Goal: Navigation & Orientation: Find specific page/section

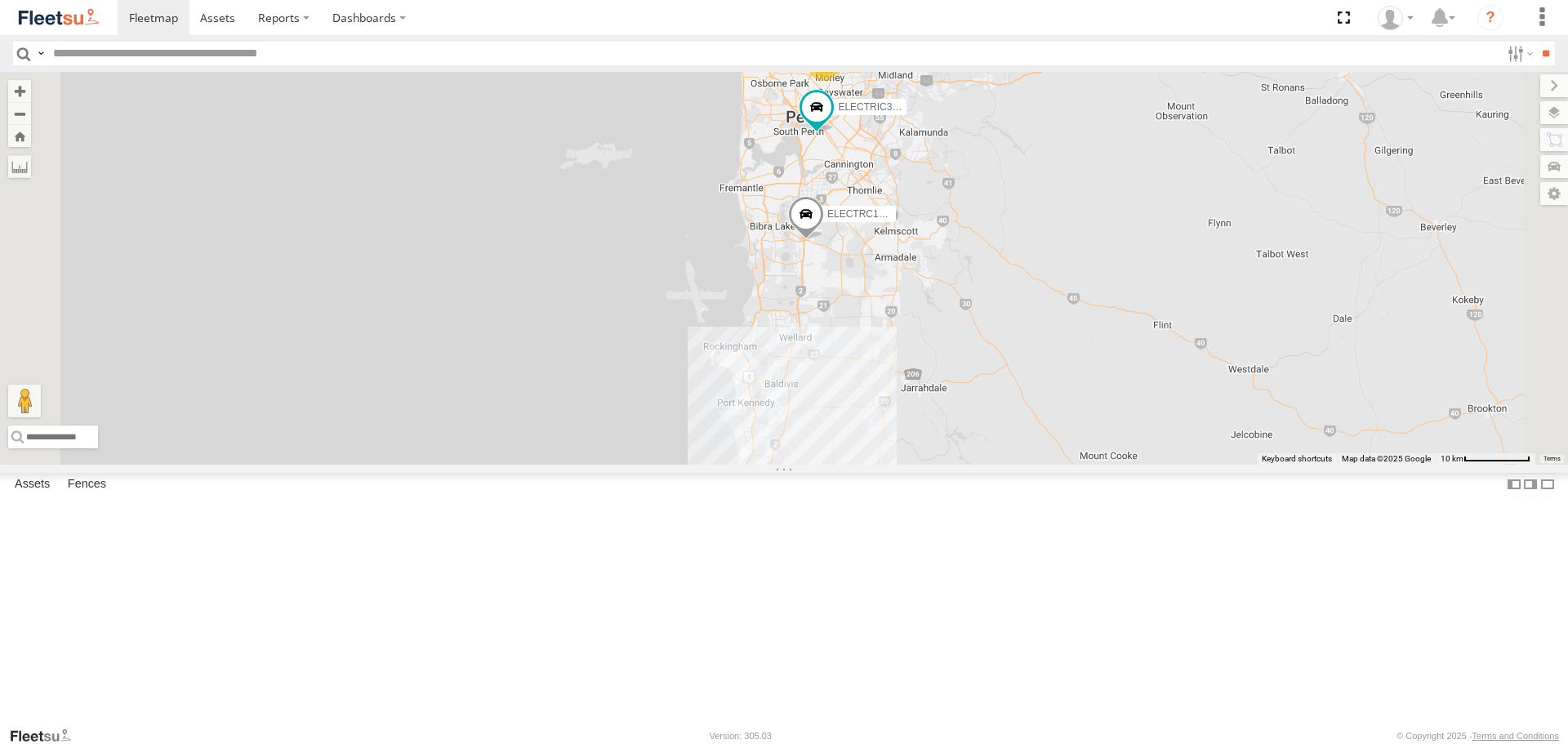
click at [0, 0] on div "ELECTRIC7 - John All Assets" at bounding box center [0, 0] width 0 height 0
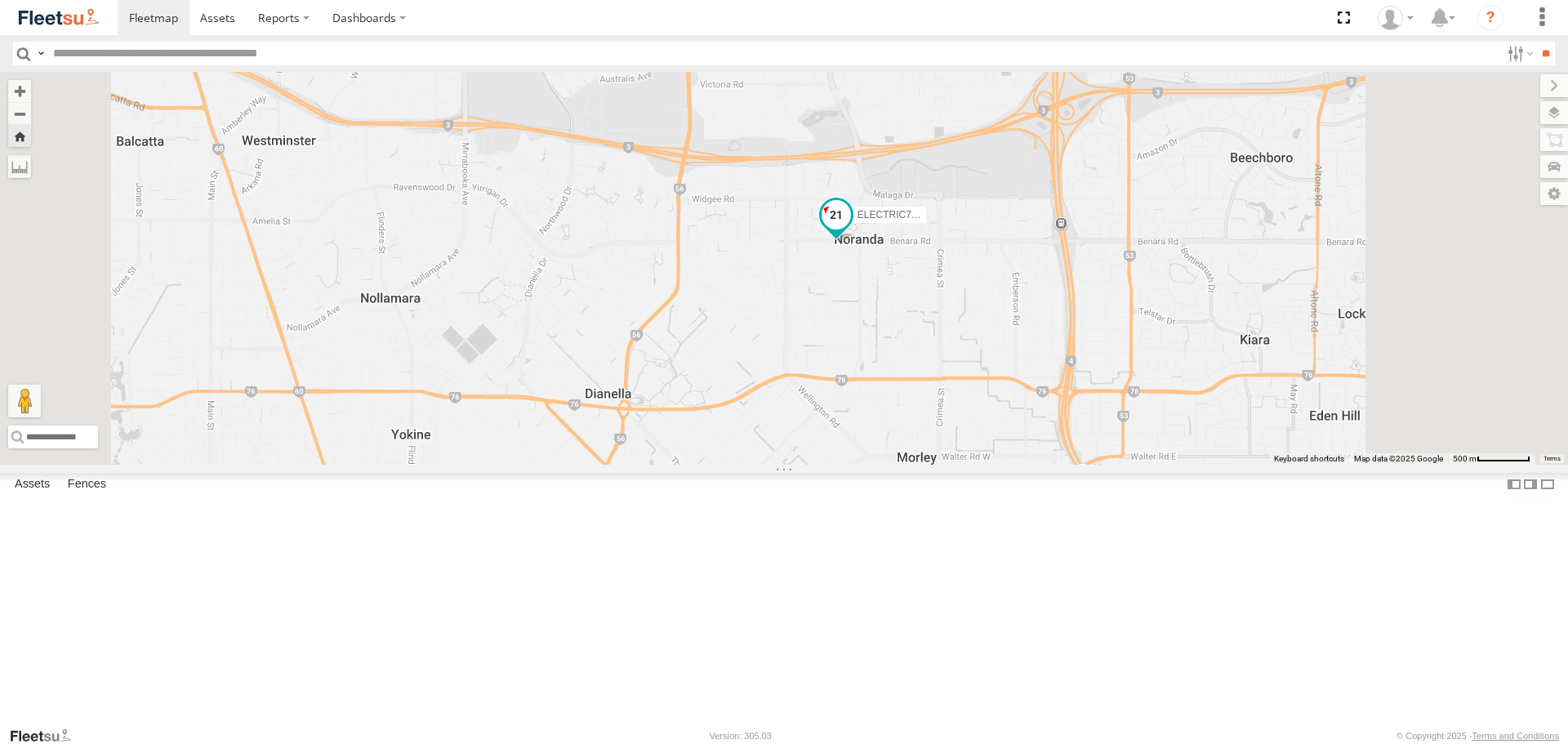
click at [851, 230] on span at bounding box center [836, 215] width 29 height 29
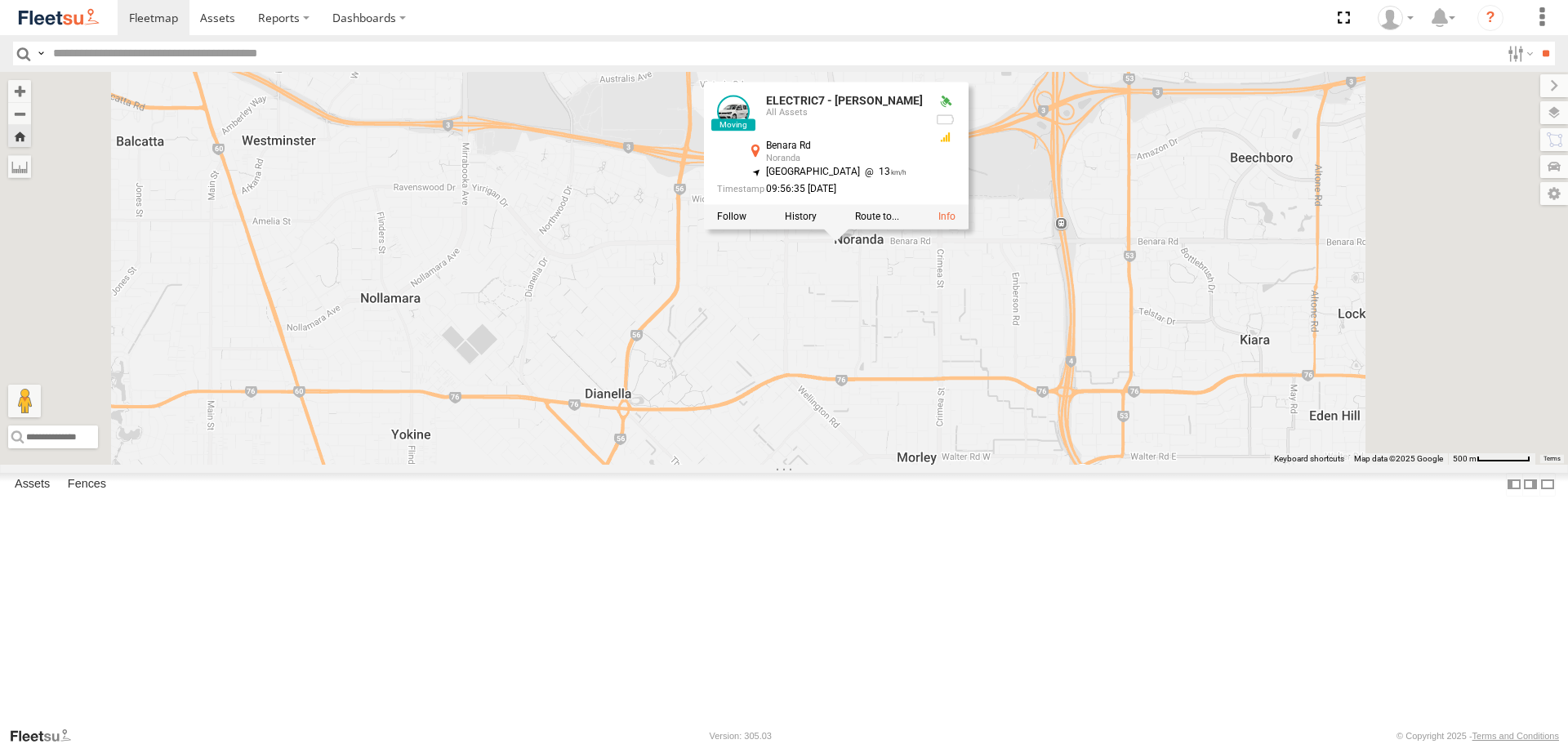
click at [1226, 353] on div "ELECTRIC7 - John ELECTRIC7 - John All Assets Benara Rd Noranda -31.87555 , 115.…" at bounding box center [784, 267] width 1568 height 391
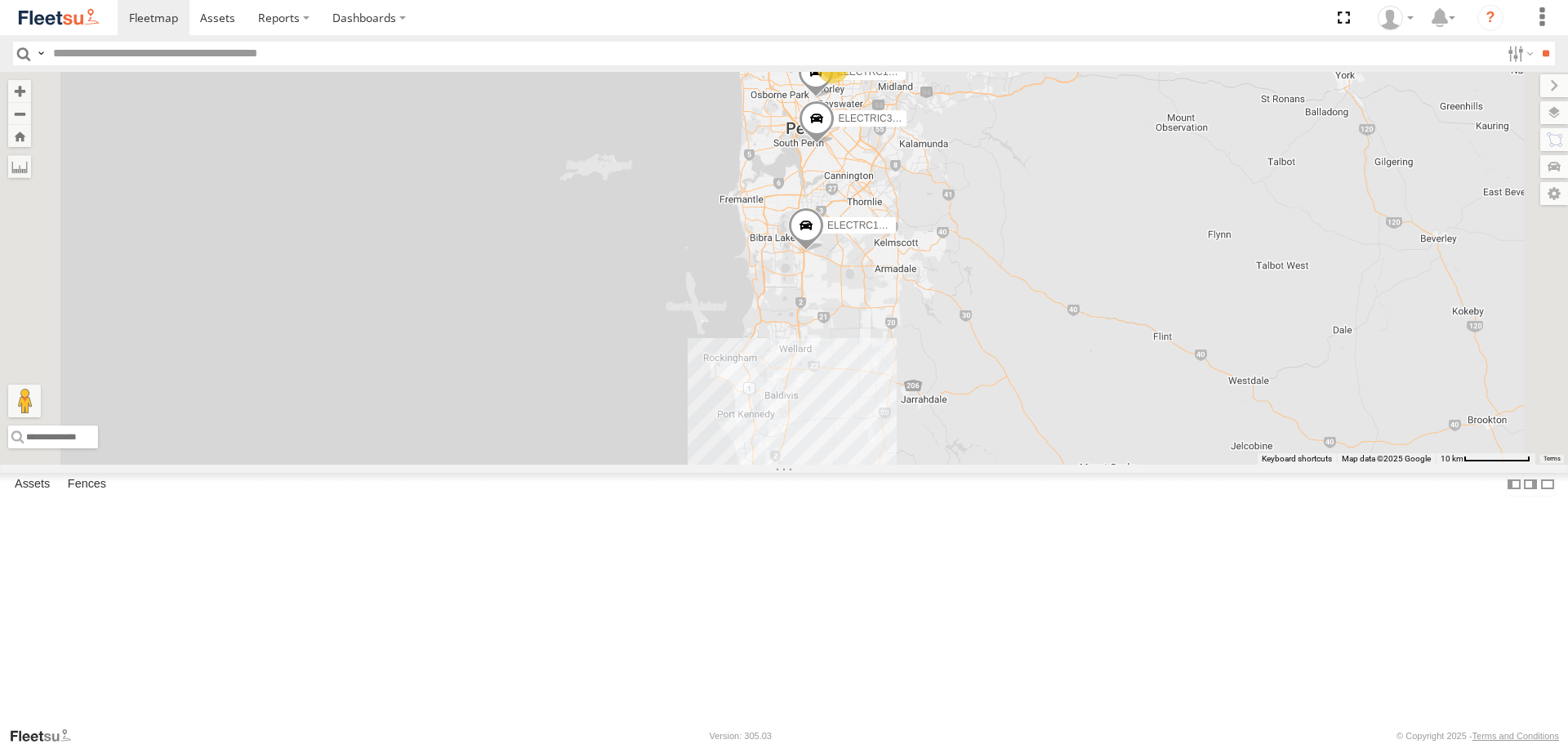
click at [0, 0] on span at bounding box center [0, 0] width 0 height 0
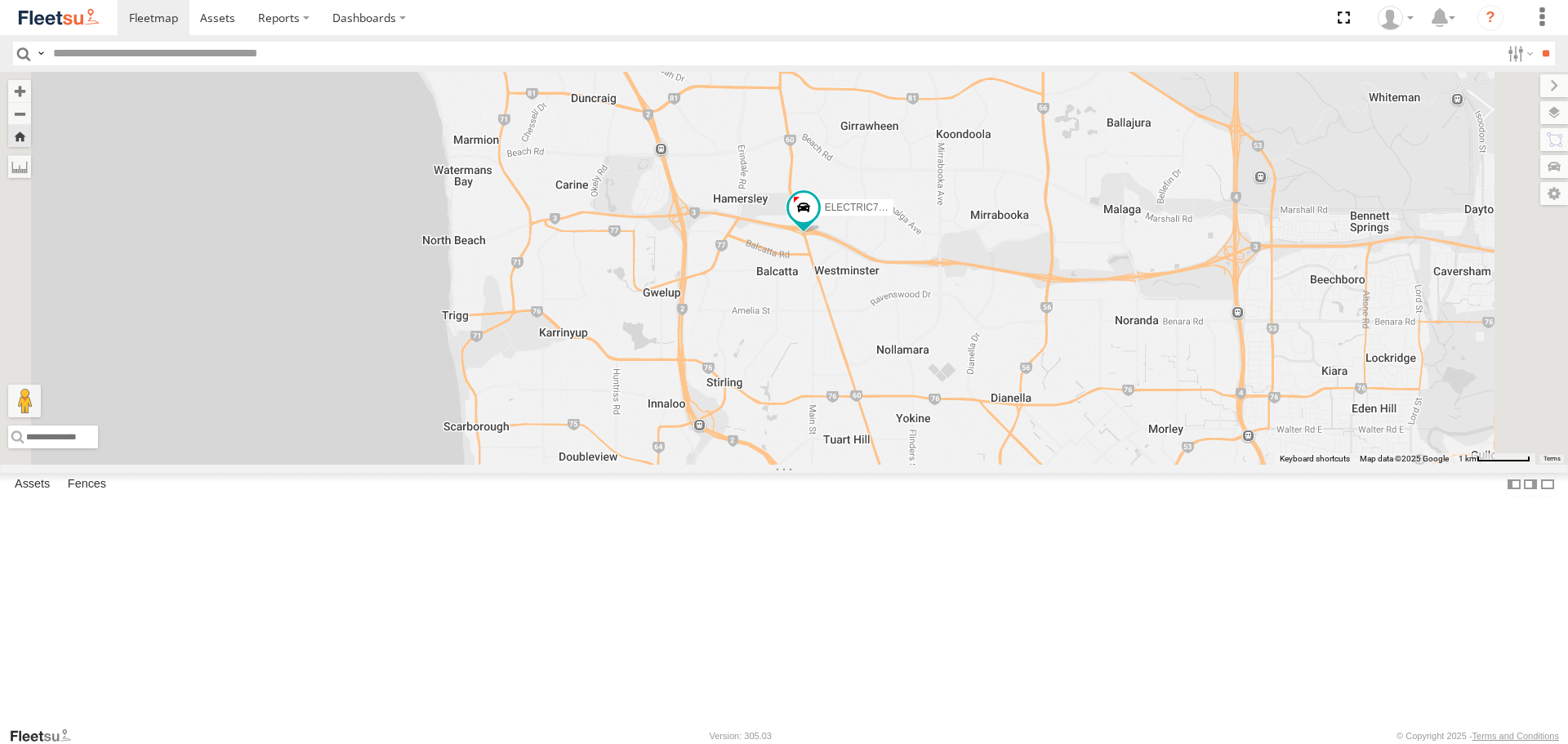
click at [818, 222] on span at bounding box center [803, 207] width 29 height 29
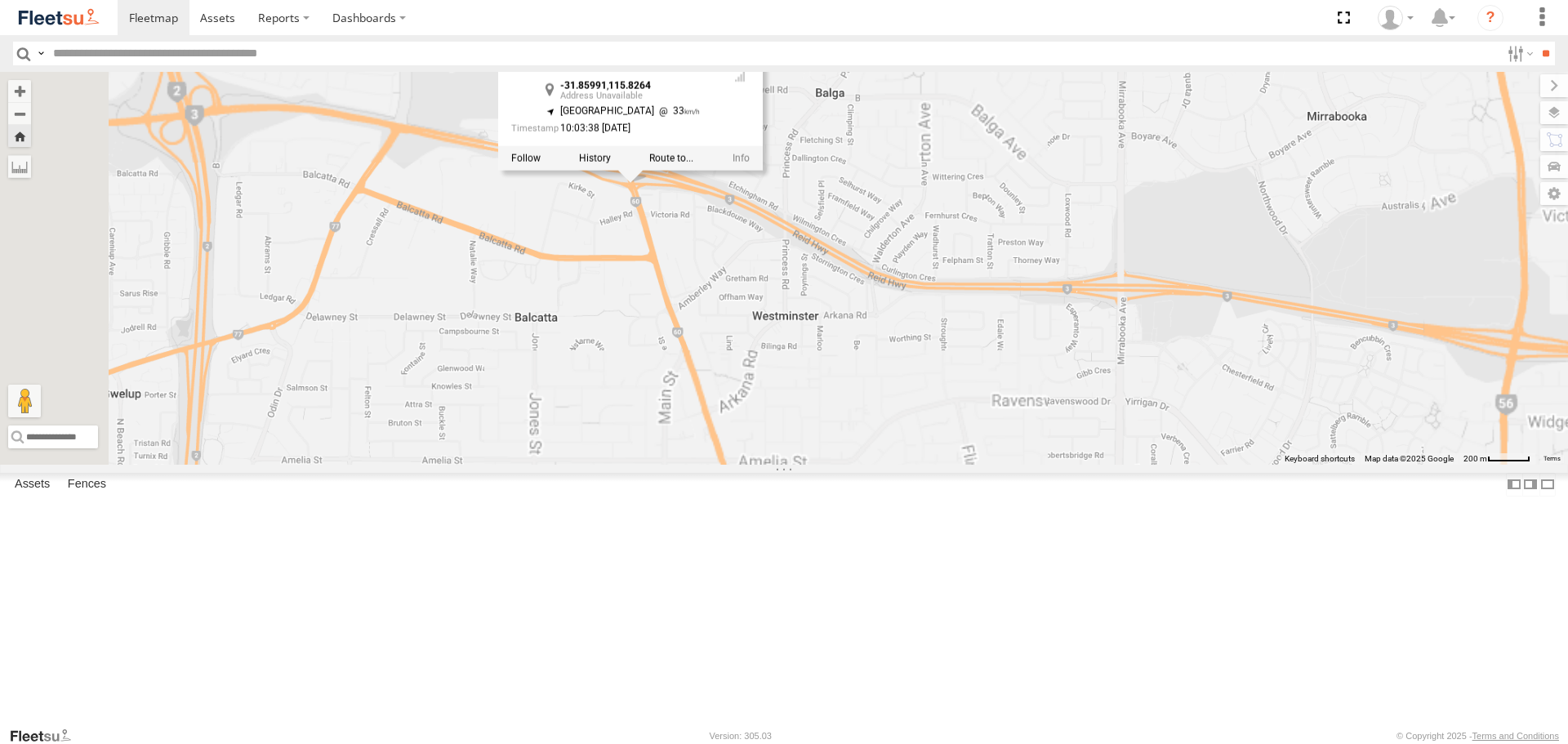
click at [962, 380] on div "ELECTRIC7 - John ELECTRIC7 - John -31.85991 , 115.8264 North West 33 10:03:38 1…" at bounding box center [784, 267] width 1568 height 391
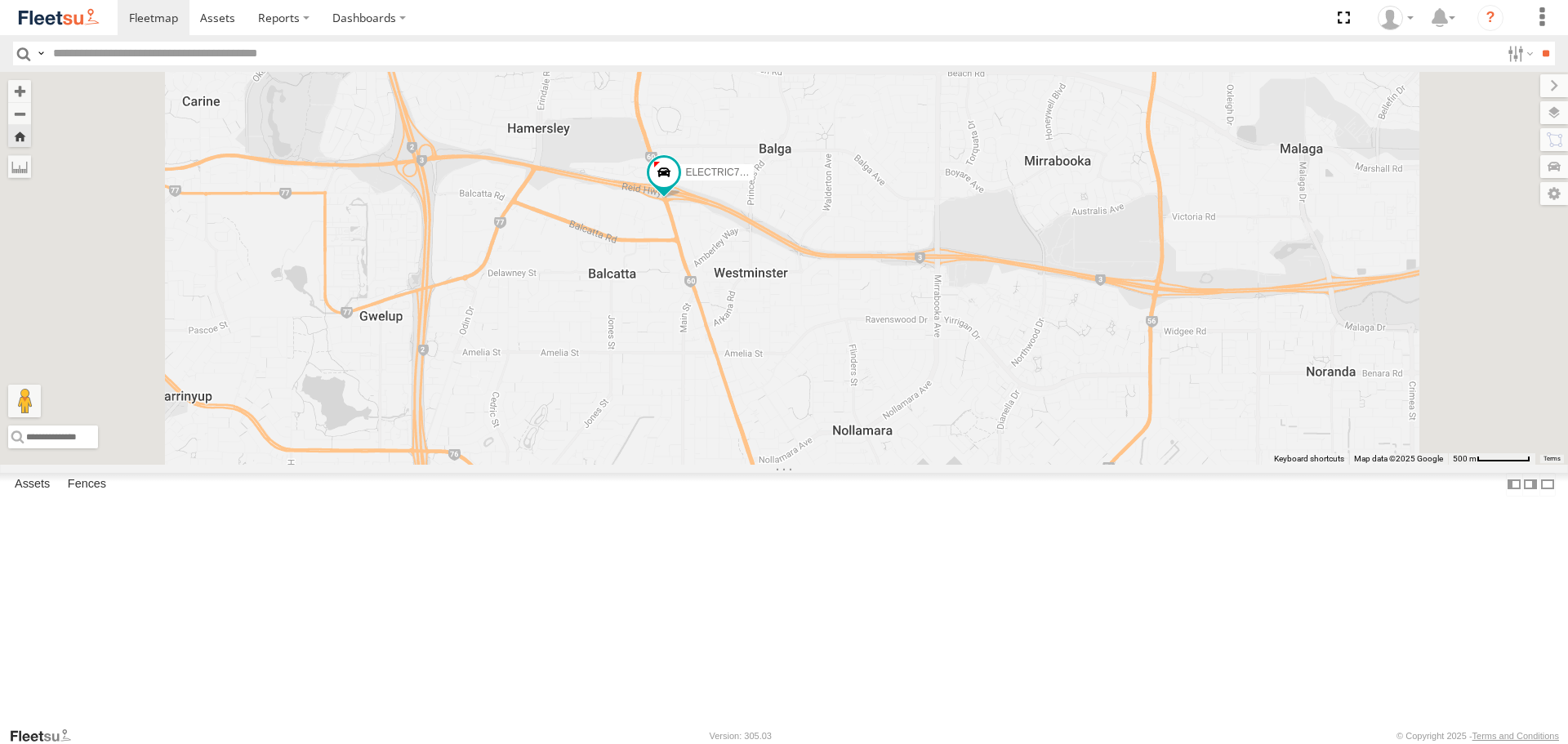
click at [901, 349] on div "ELECTRIC7 - [PERSON_NAME]" at bounding box center [784, 267] width 1568 height 391
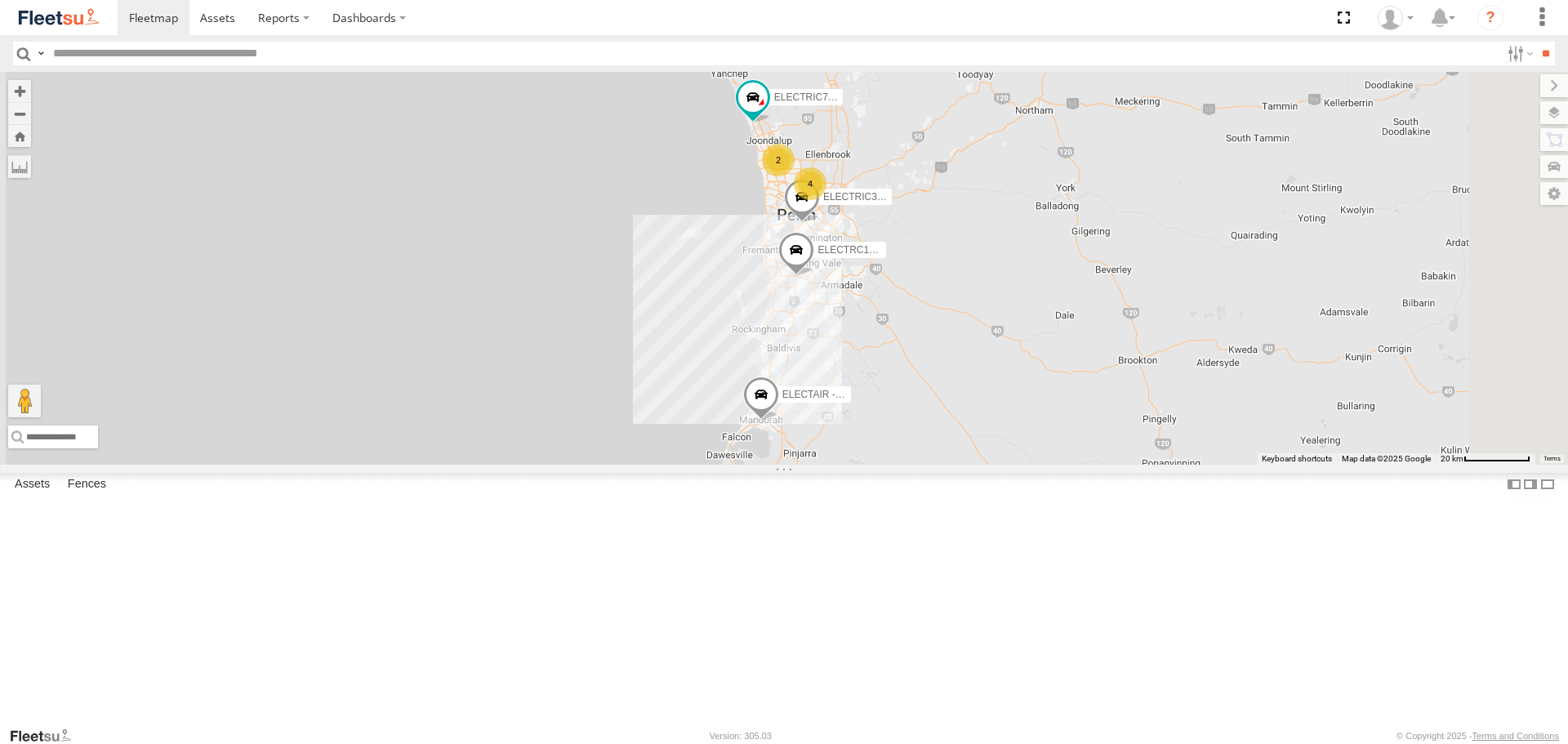
click at [0, 0] on span at bounding box center [0, 0] width 0 height 0
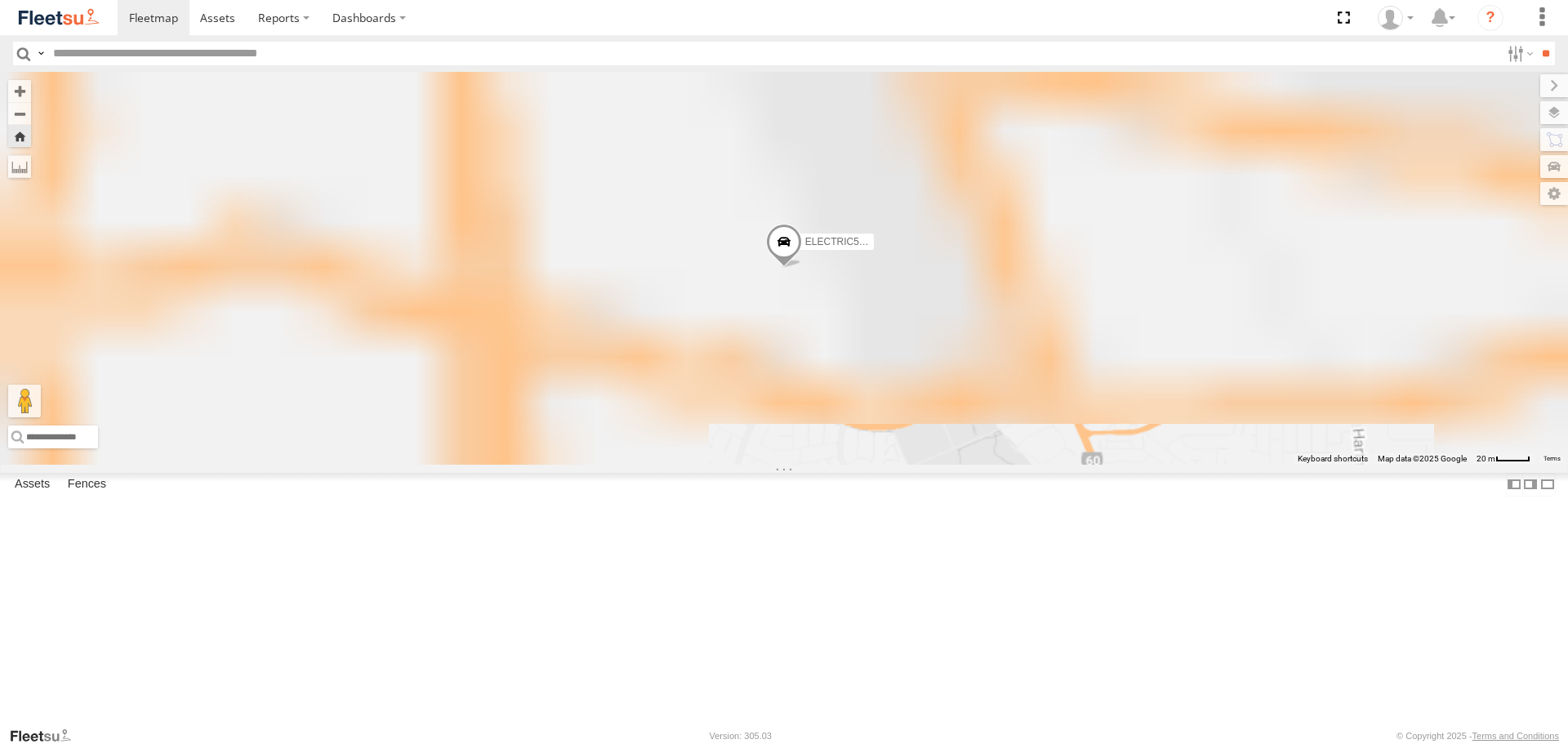
click at [802, 269] on span at bounding box center [783, 246] width 36 height 44
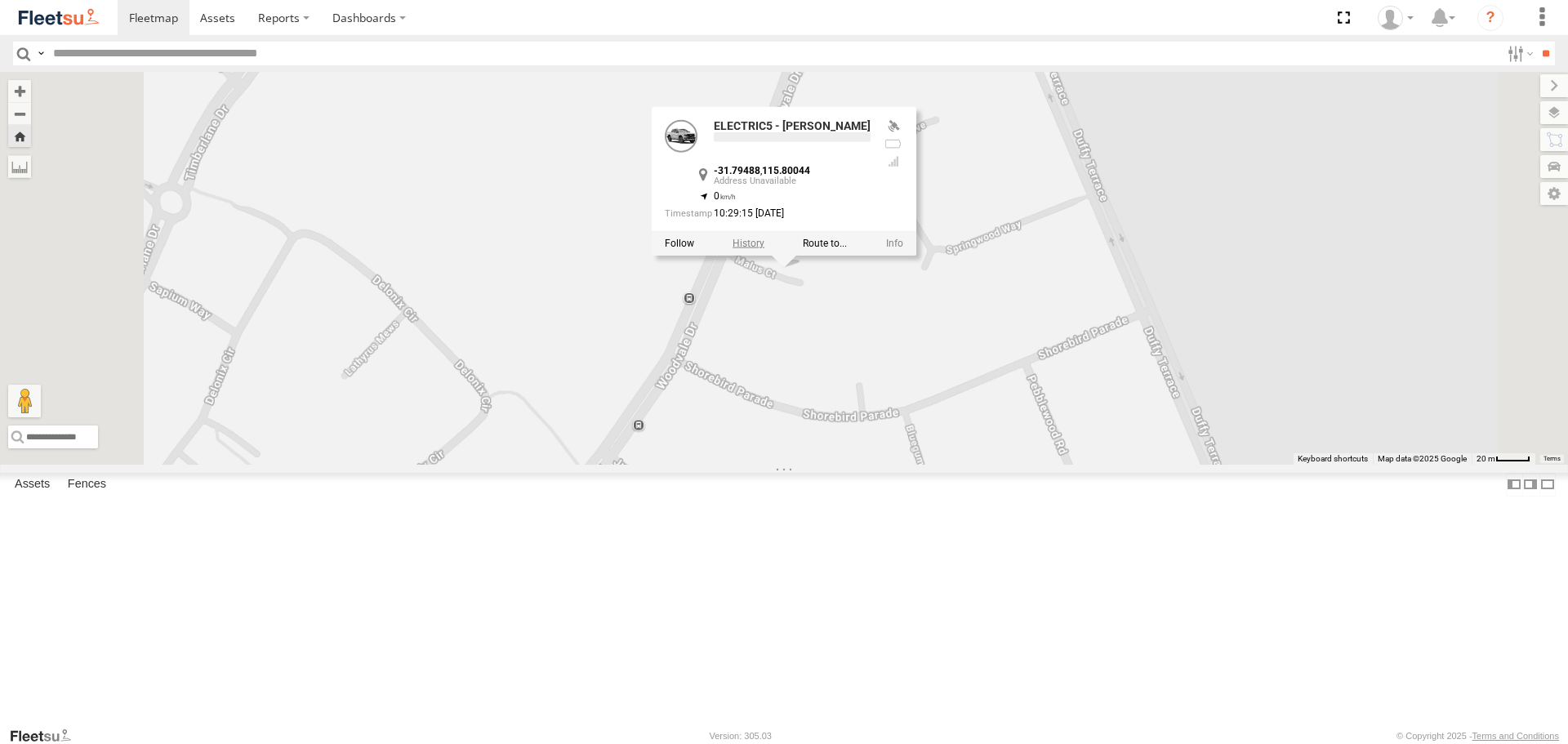
click at [765, 249] on label at bounding box center [748, 243] width 32 height 12
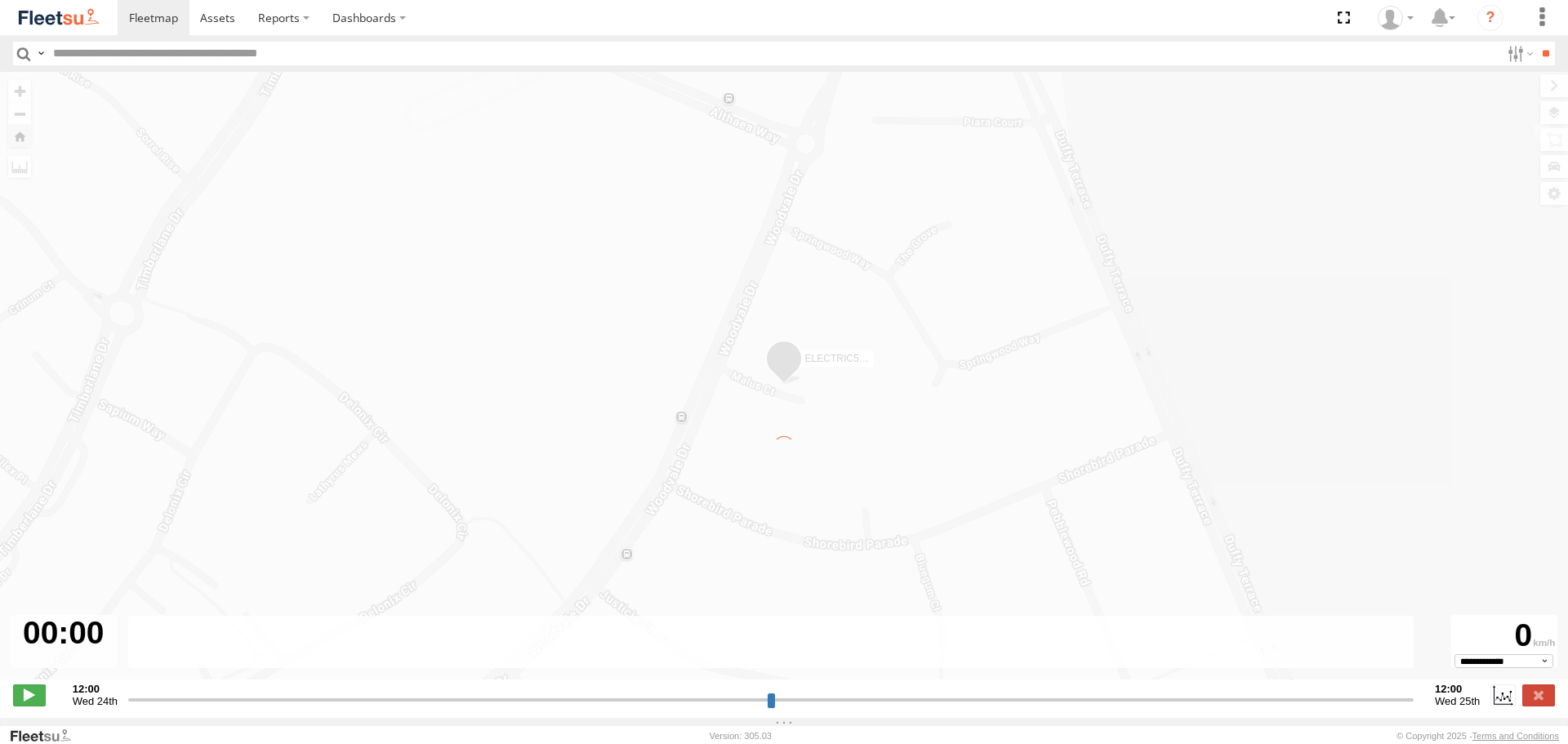
type input "**********"
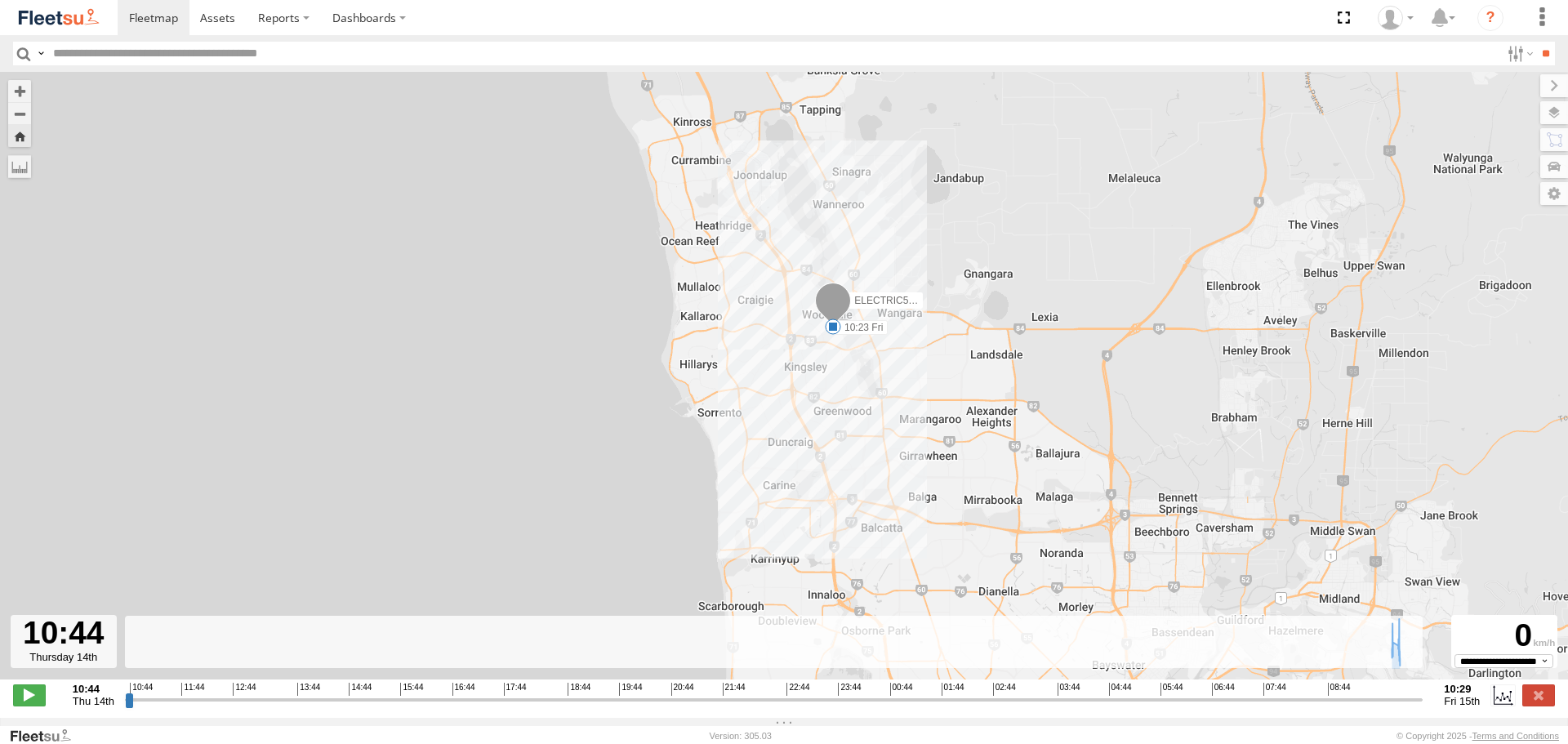
click at [848, 358] on div "ELECTRIC5 - George 10:23 Fri" at bounding box center [784, 384] width 1568 height 624
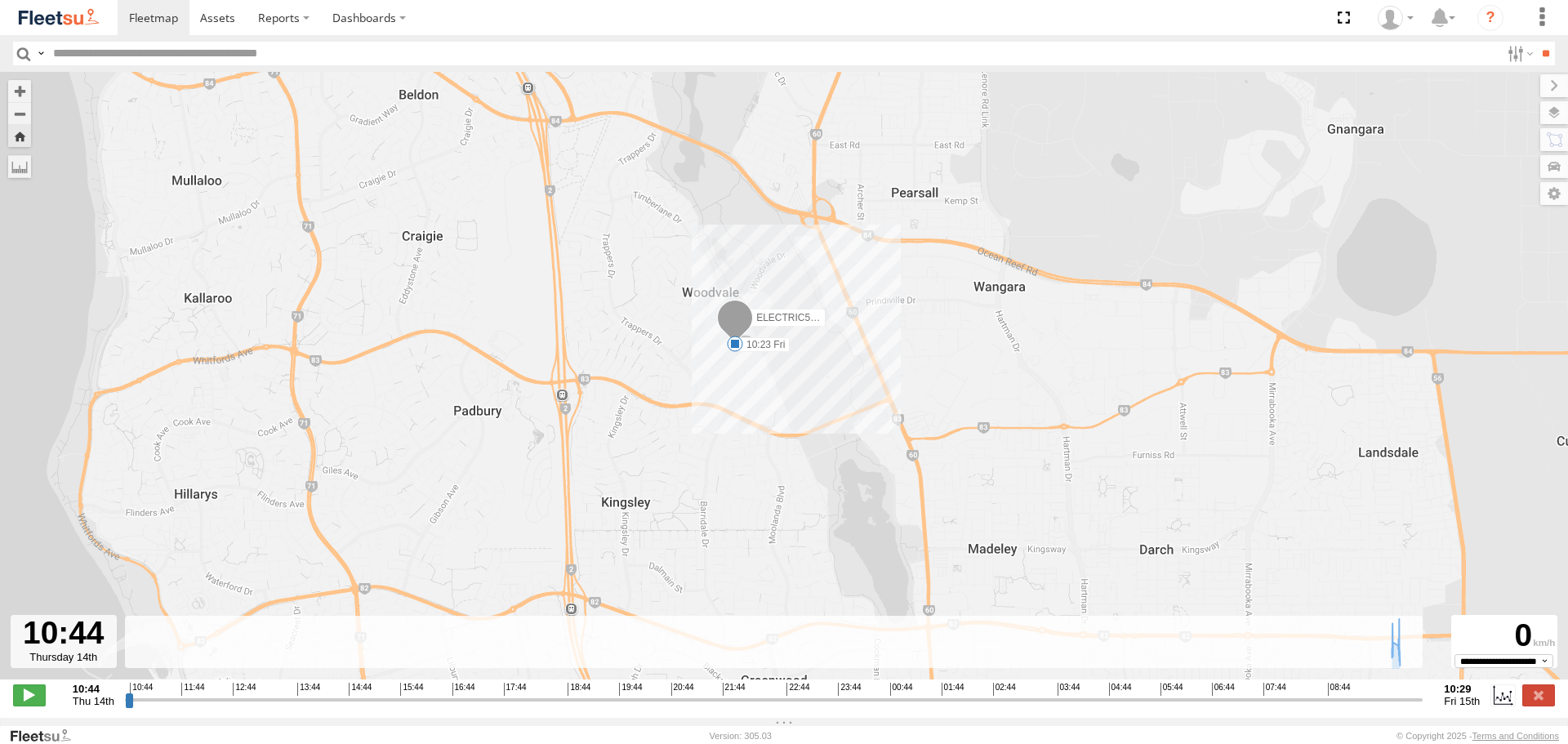
click at [92, 4] on link at bounding box center [59, 17] width 118 height 35
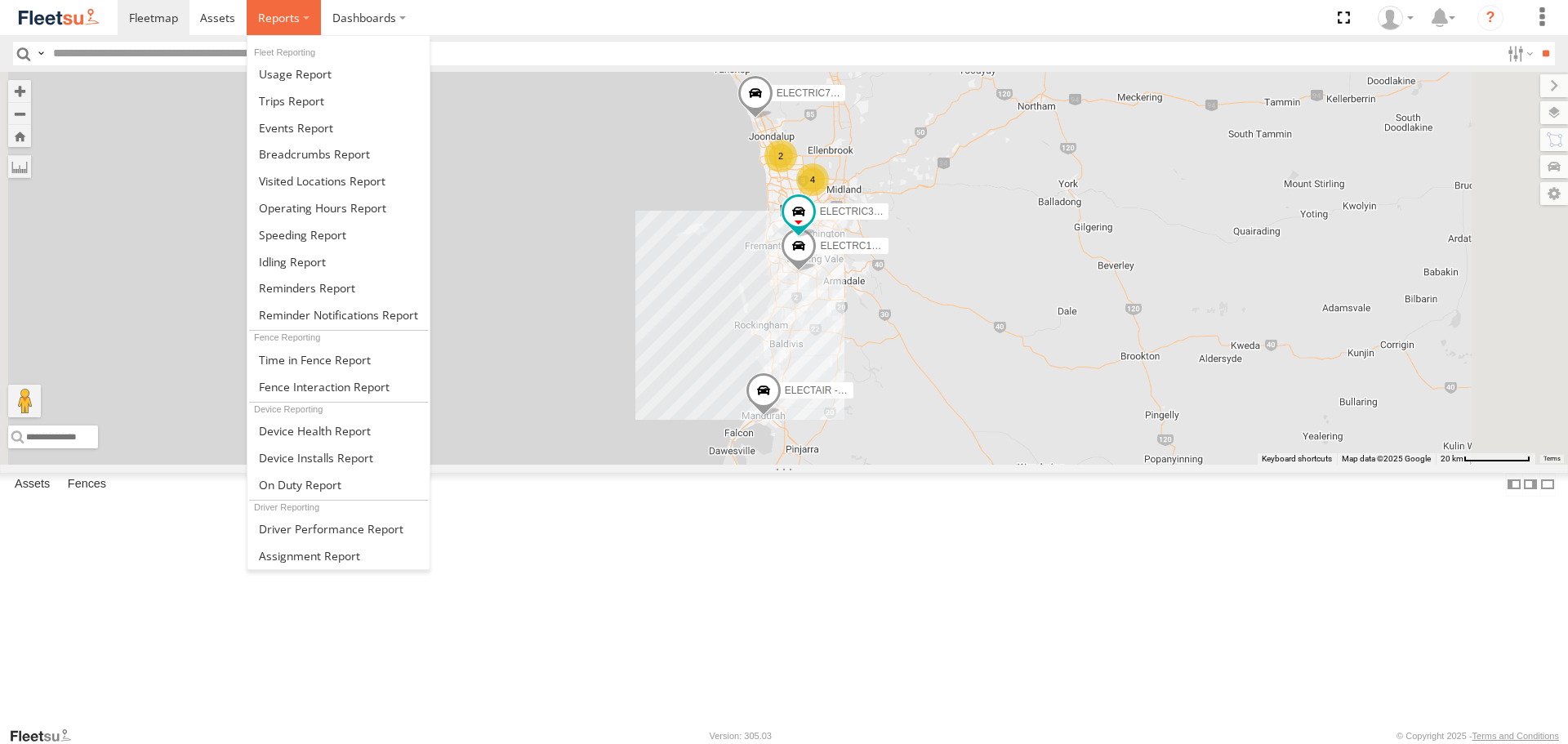
click at [287, 15] on span at bounding box center [278, 17] width 42 height 15
click at [308, 102] on span at bounding box center [292, 100] width 66 height 15
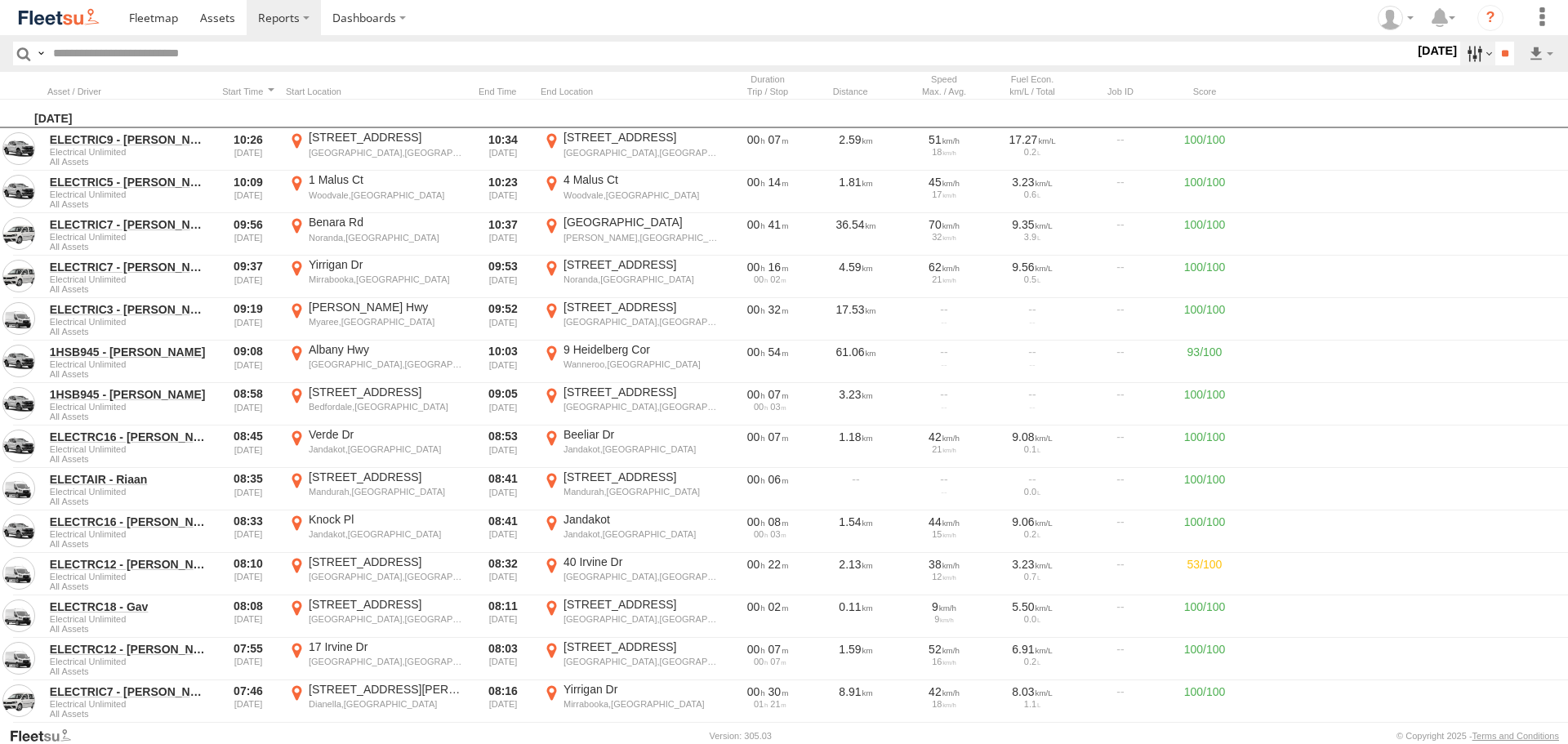
click at [1475, 55] on label at bounding box center [1477, 53] width 35 height 23
click at [0, 0] on label at bounding box center [0, 0] width 0 height 0
click at [1501, 40] on header "Search Query Asset ID Asset Label Registration Manufacturer Model VIN Job ID" at bounding box center [784, 53] width 1568 height 37
click at [1501, 52] on input "**" at bounding box center [1504, 53] width 18 height 23
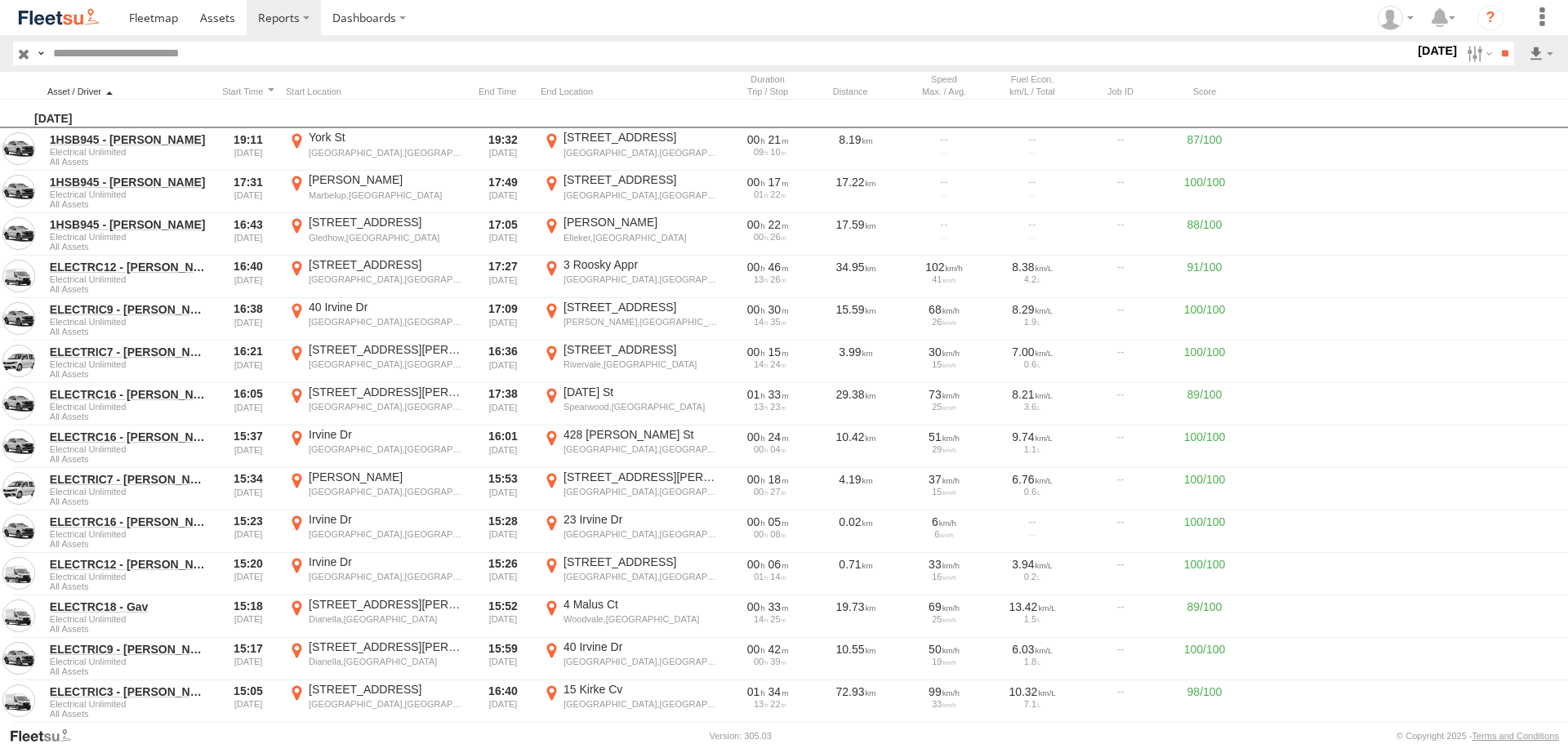
click at [108, 89] on div at bounding box center [129, 92] width 163 height 12
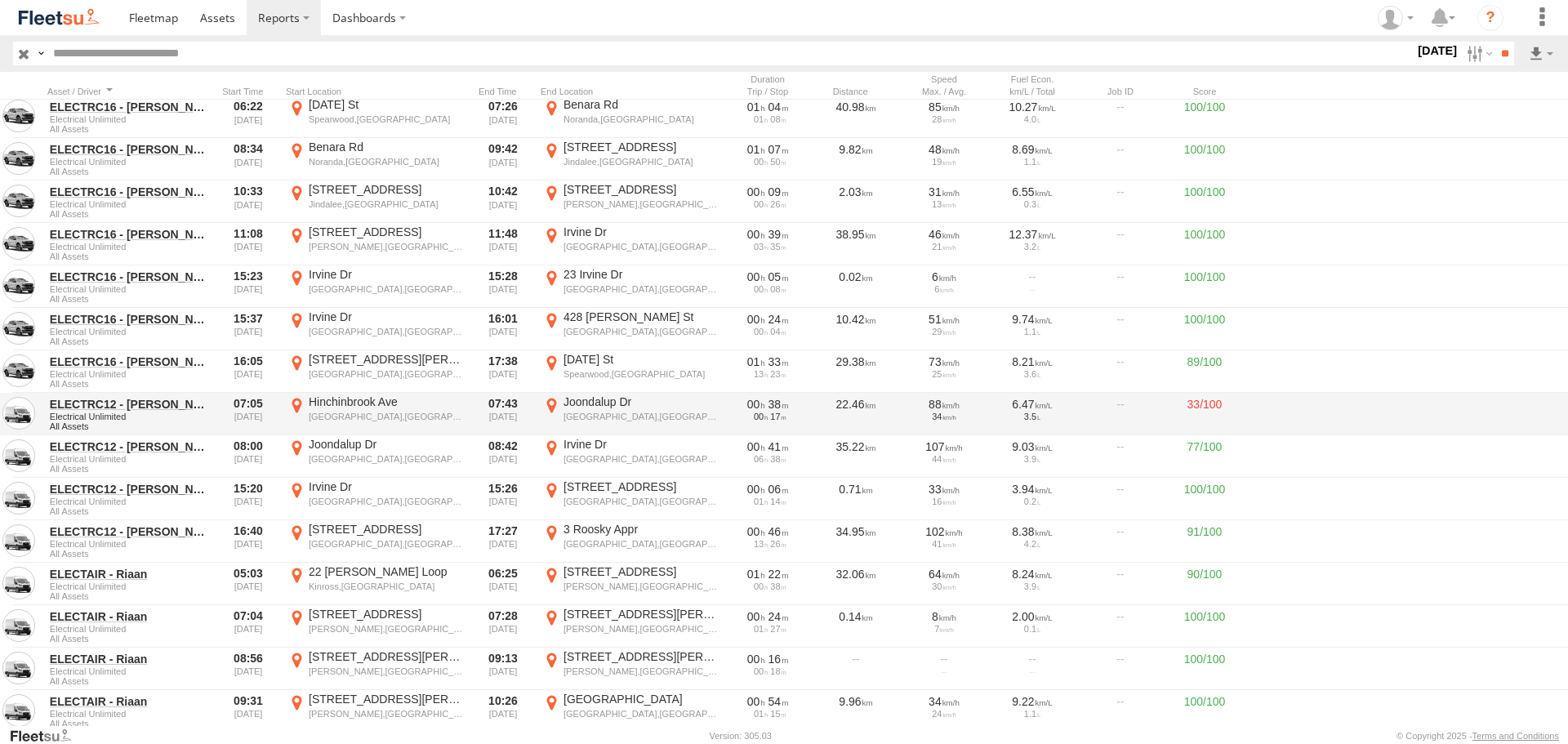
scroll to position [770, 0]
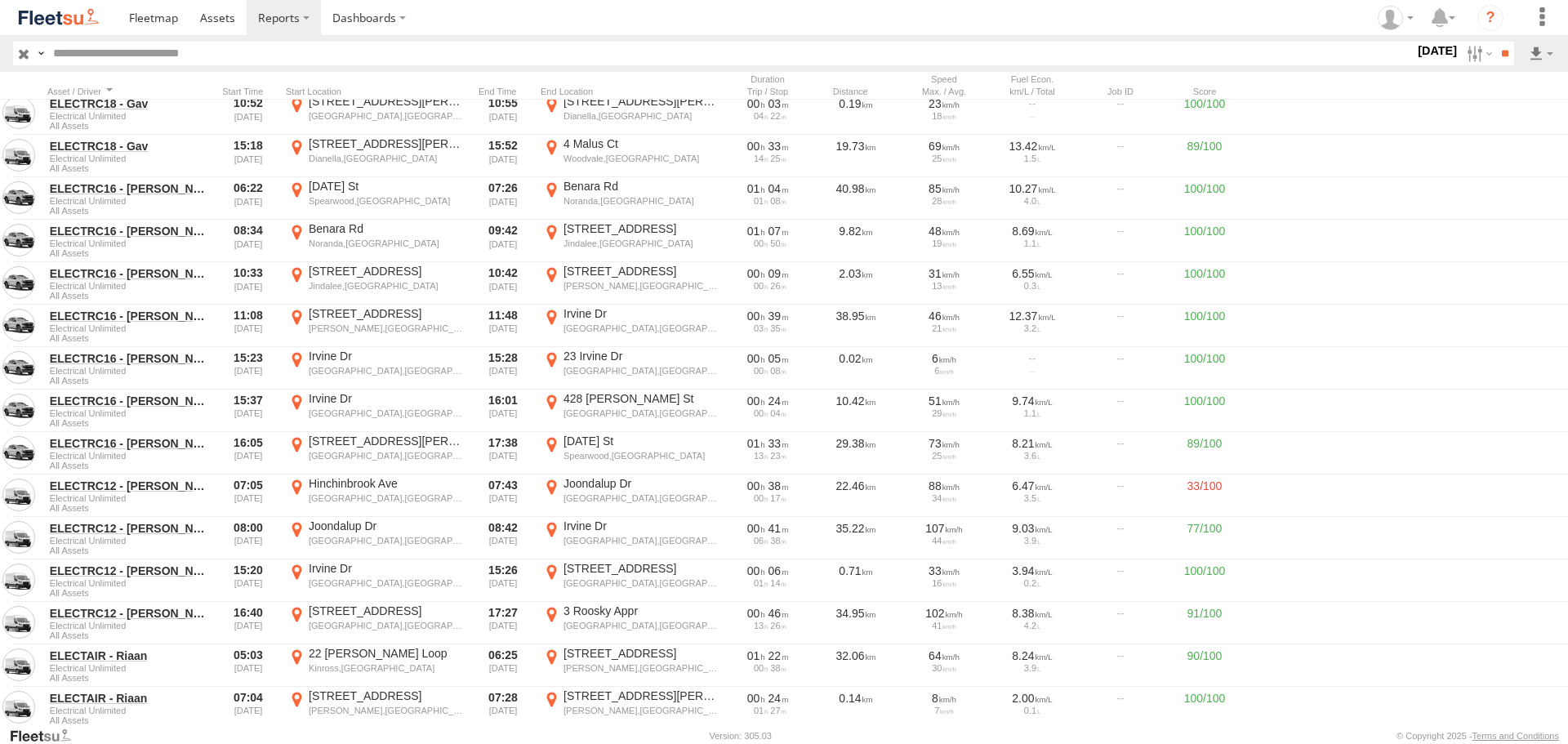
click at [84, 18] on img at bounding box center [59, 17] width 85 height 22
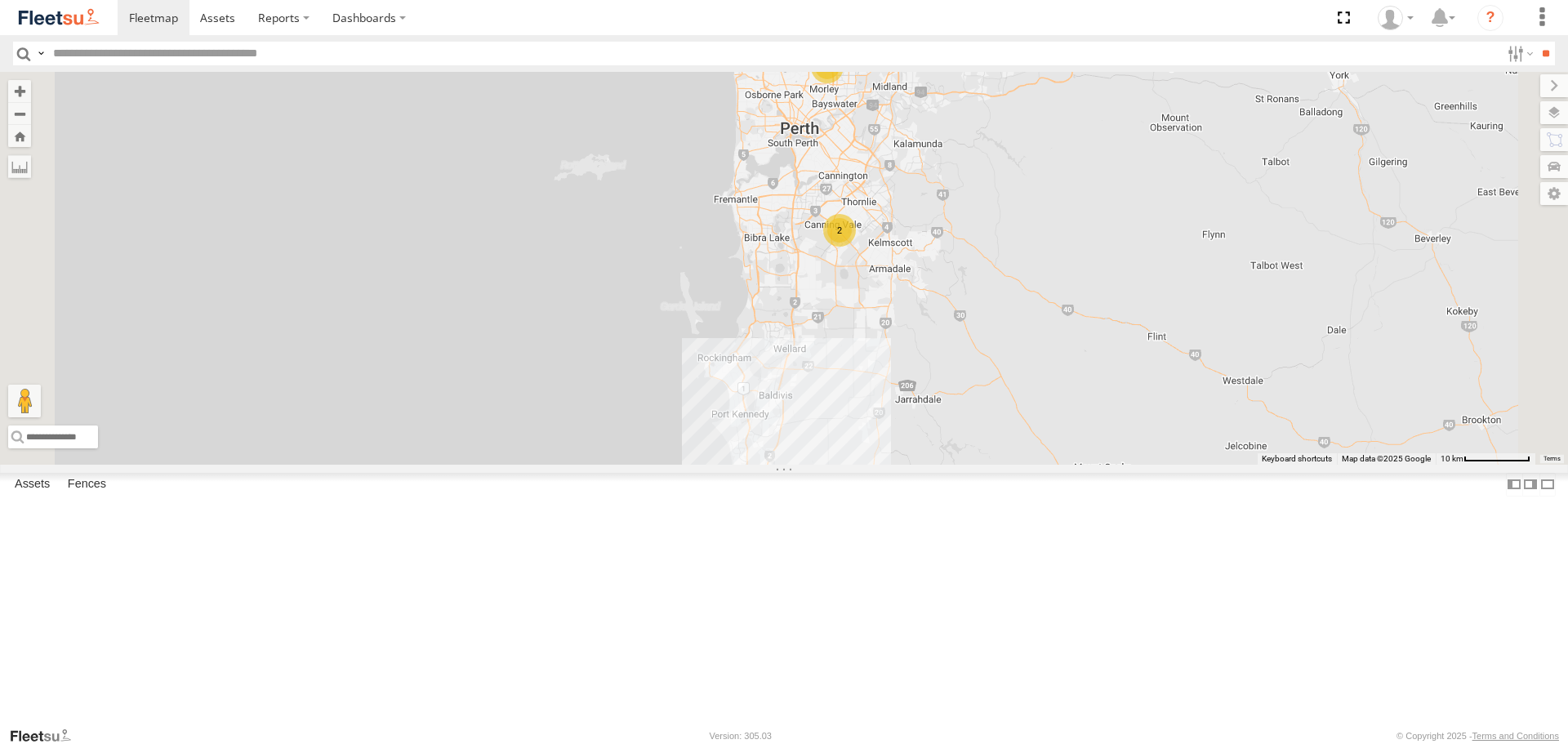
click at [0, 0] on span at bounding box center [0, 0] width 0 height 0
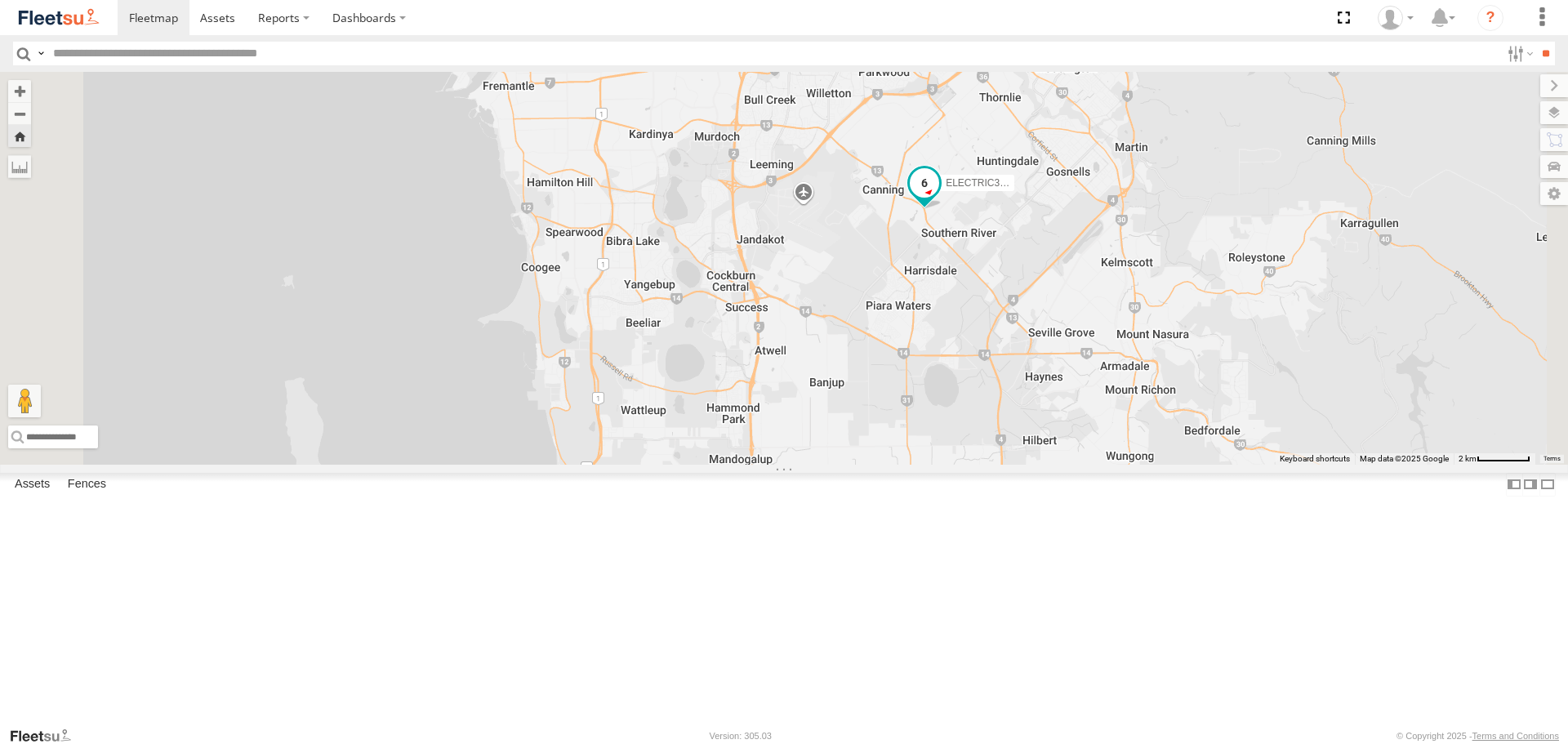
click at [939, 198] on span at bounding box center [924, 184] width 29 height 29
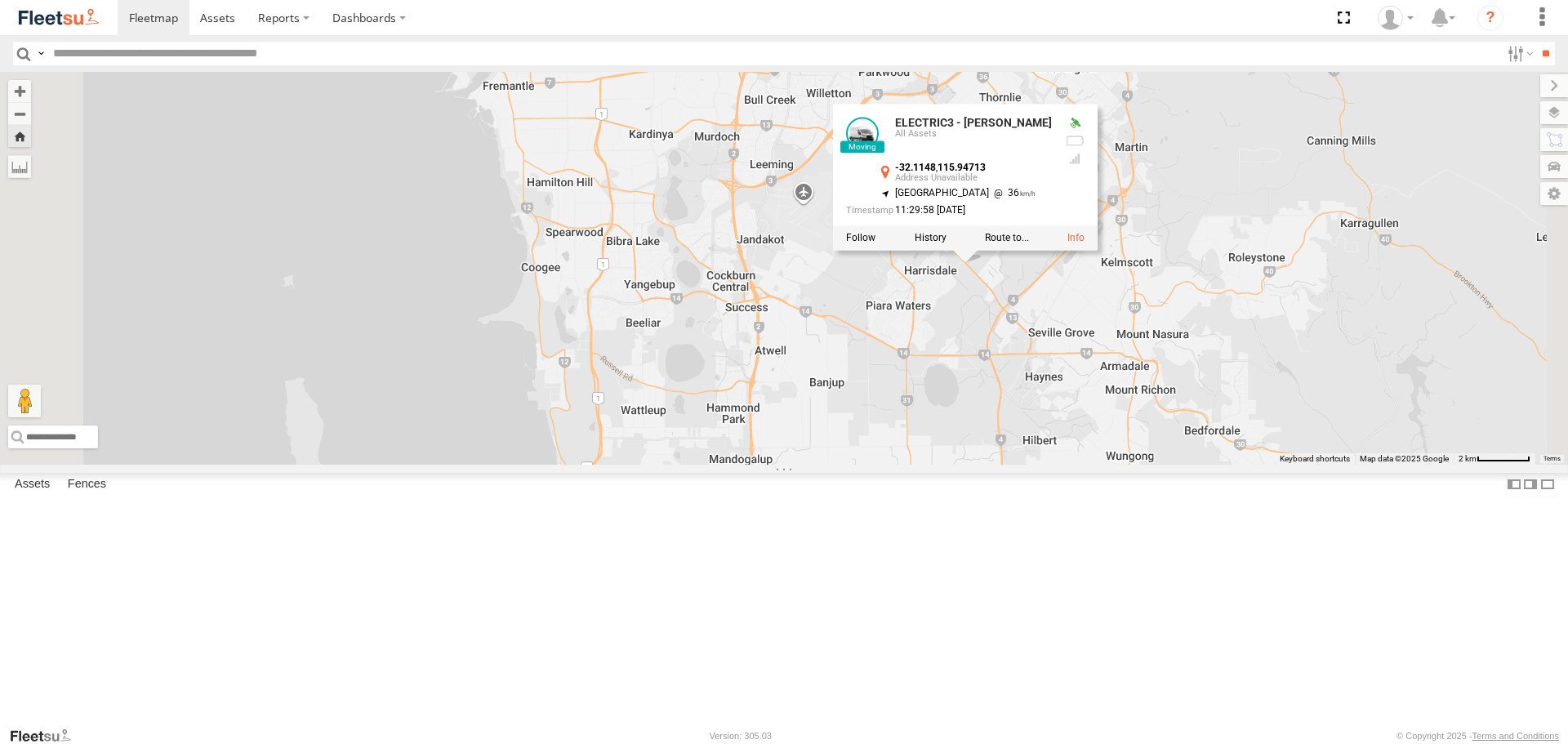
click at [1179, 460] on div "ELECTRIC3 - Leo ELECTRIC3 - Leo All Assets -32.1148 , 115.94713 South East 36 1…" at bounding box center [784, 267] width 1568 height 391
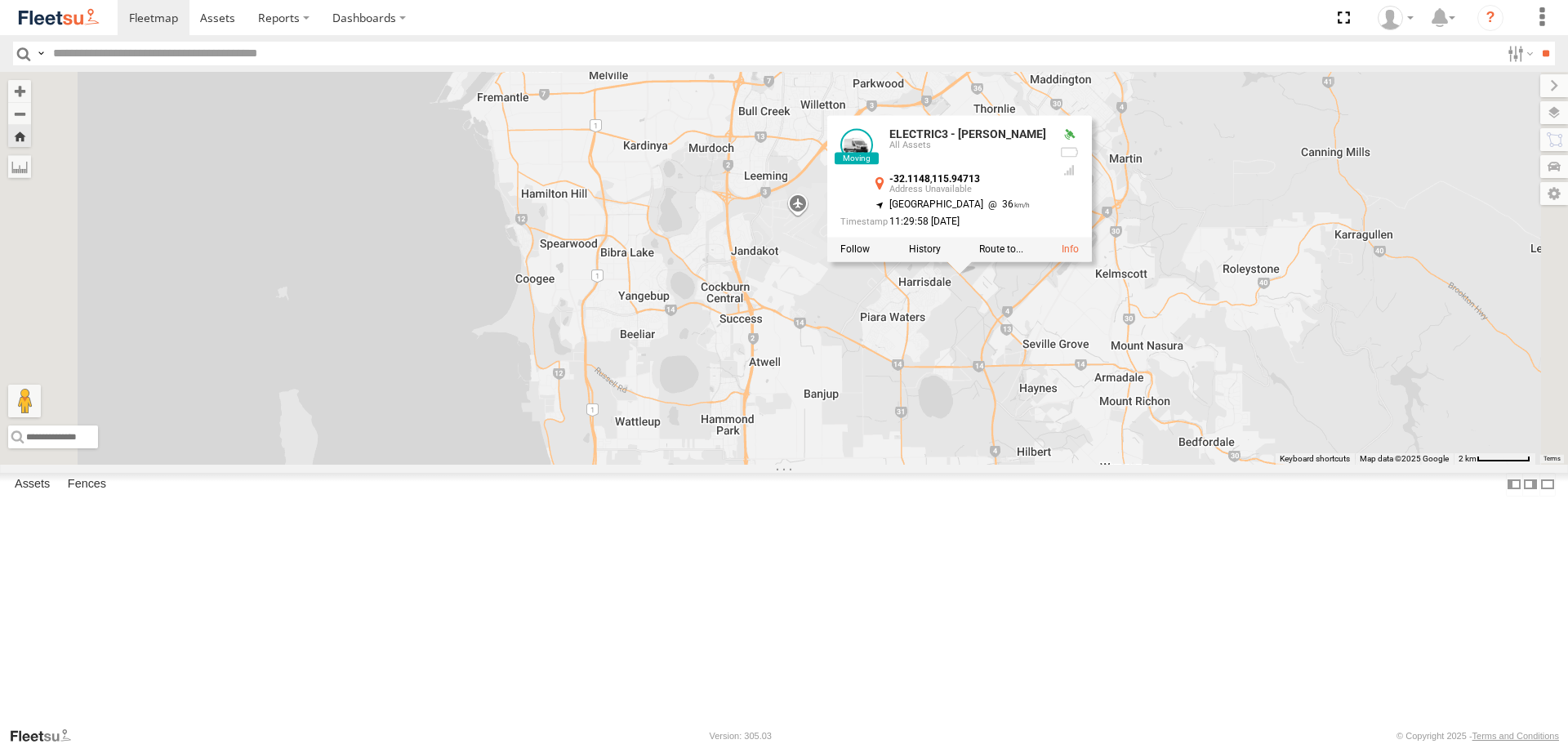
click at [1201, 430] on div "ELECTRIC3 - Leo ELECTRIC3 - Leo All Assets -32.1148 , 115.94713 South East 36 1…" at bounding box center [784, 267] width 1568 height 391
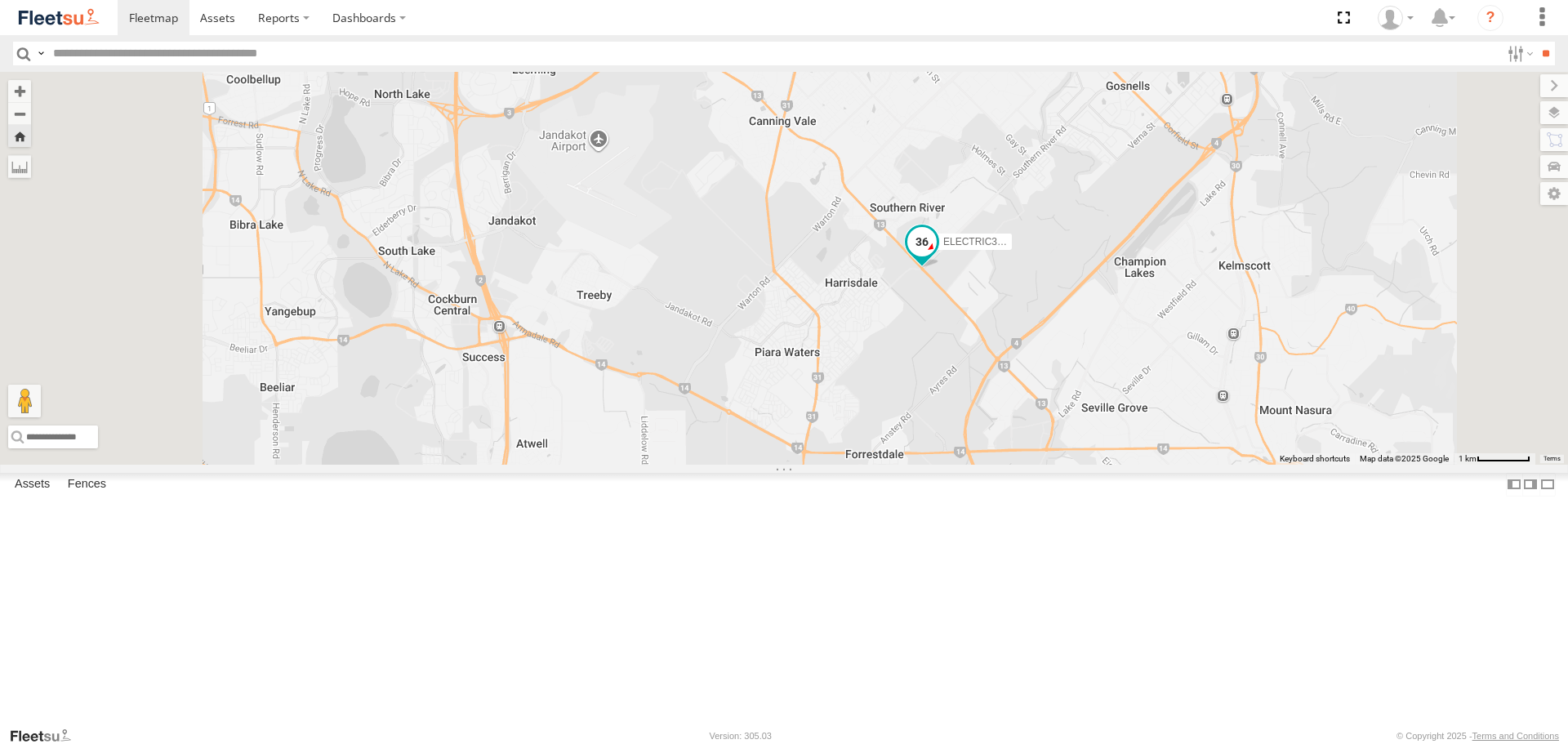
click at [937, 256] on span at bounding box center [922, 242] width 29 height 29
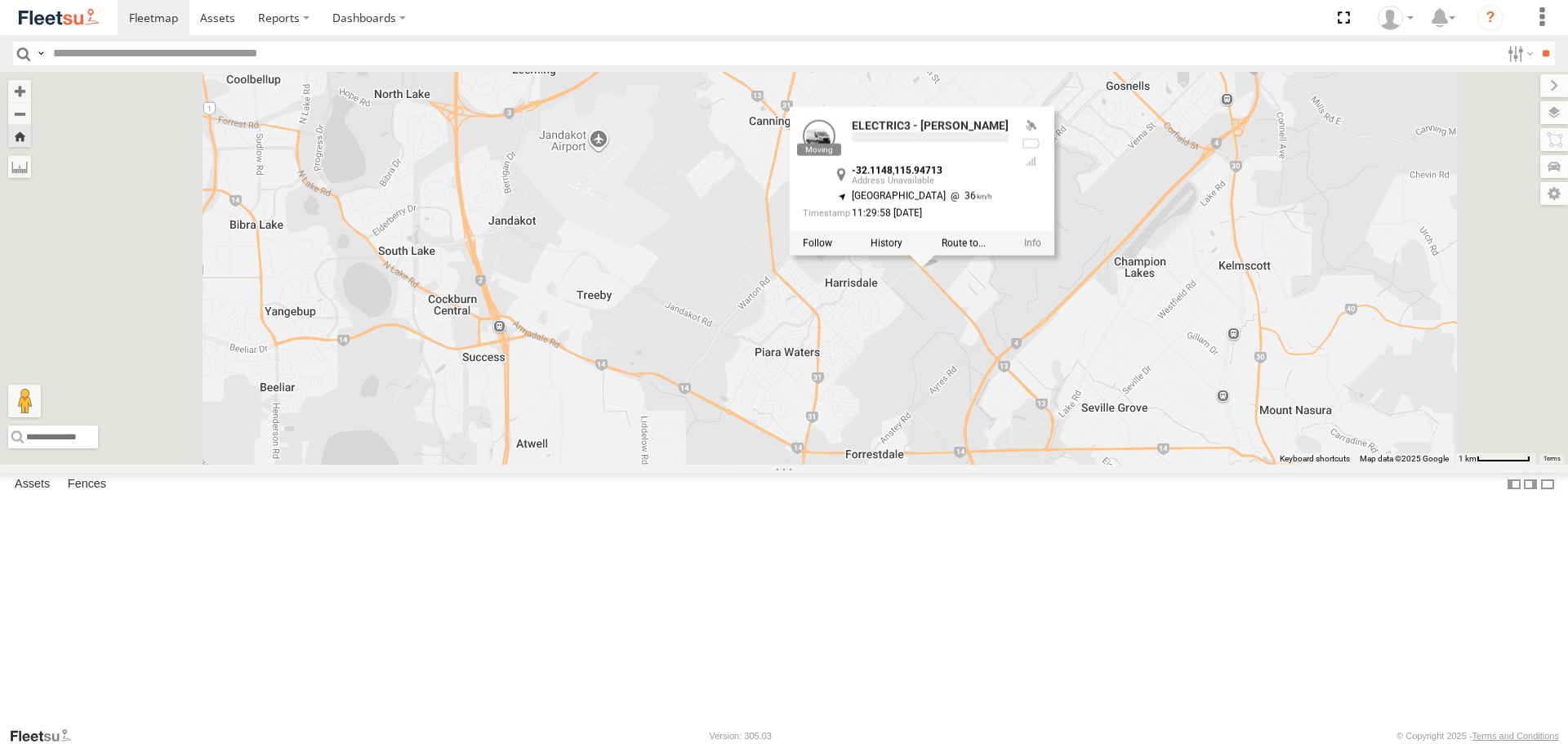
click at [1220, 433] on div "ELECTRIC3 - Leo ELECTRIC3 - Leo -32.1148 , 115.94713 South East 36 11:29:58 15/…" at bounding box center [784, 267] width 1568 height 391
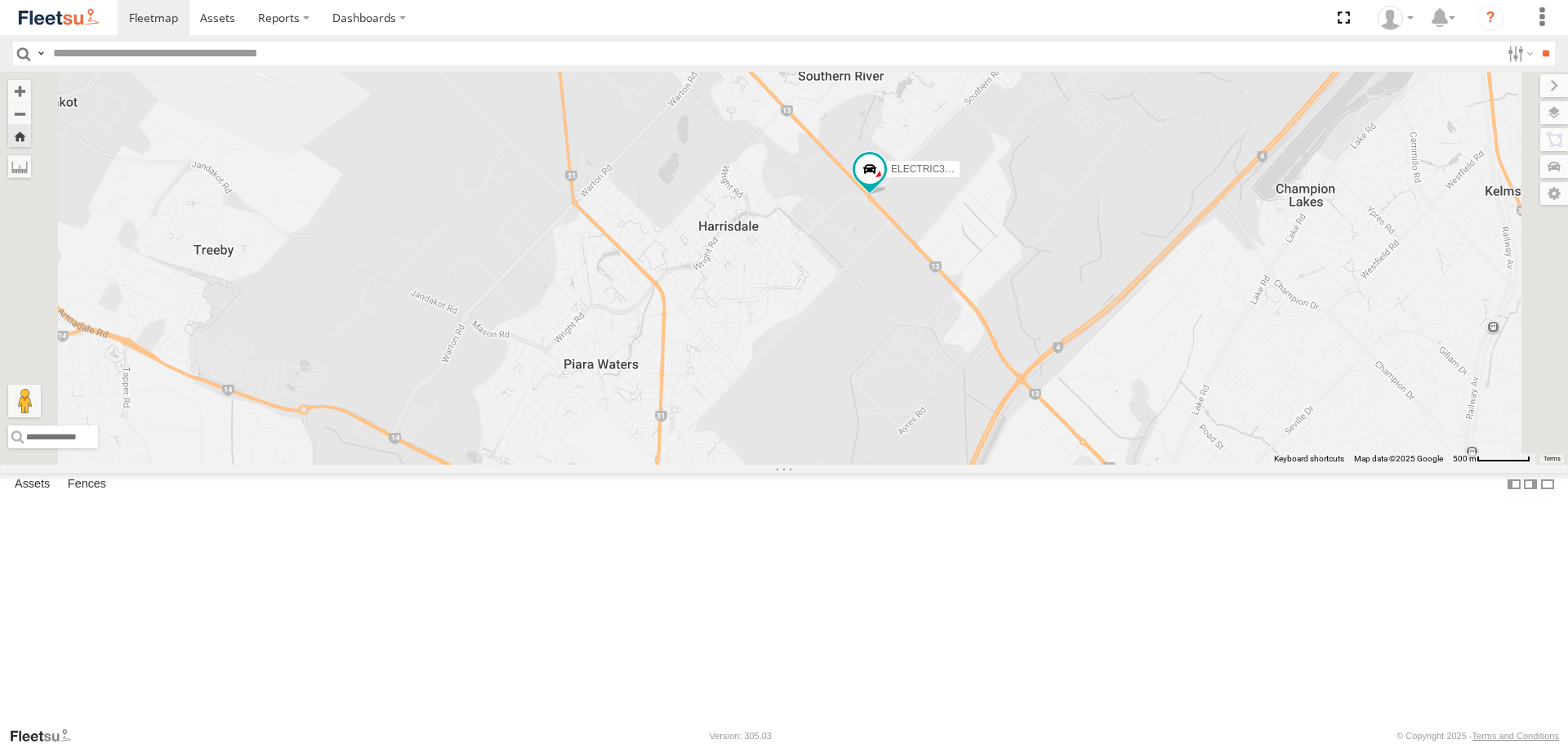
drag, startPoint x: 1198, startPoint y: 444, endPoint x: 1252, endPoint y: 391, distance: 75.7
click at [1252, 391] on div "ELECTRIC3 - [PERSON_NAME]" at bounding box center [784, 267] width 1568 height 391
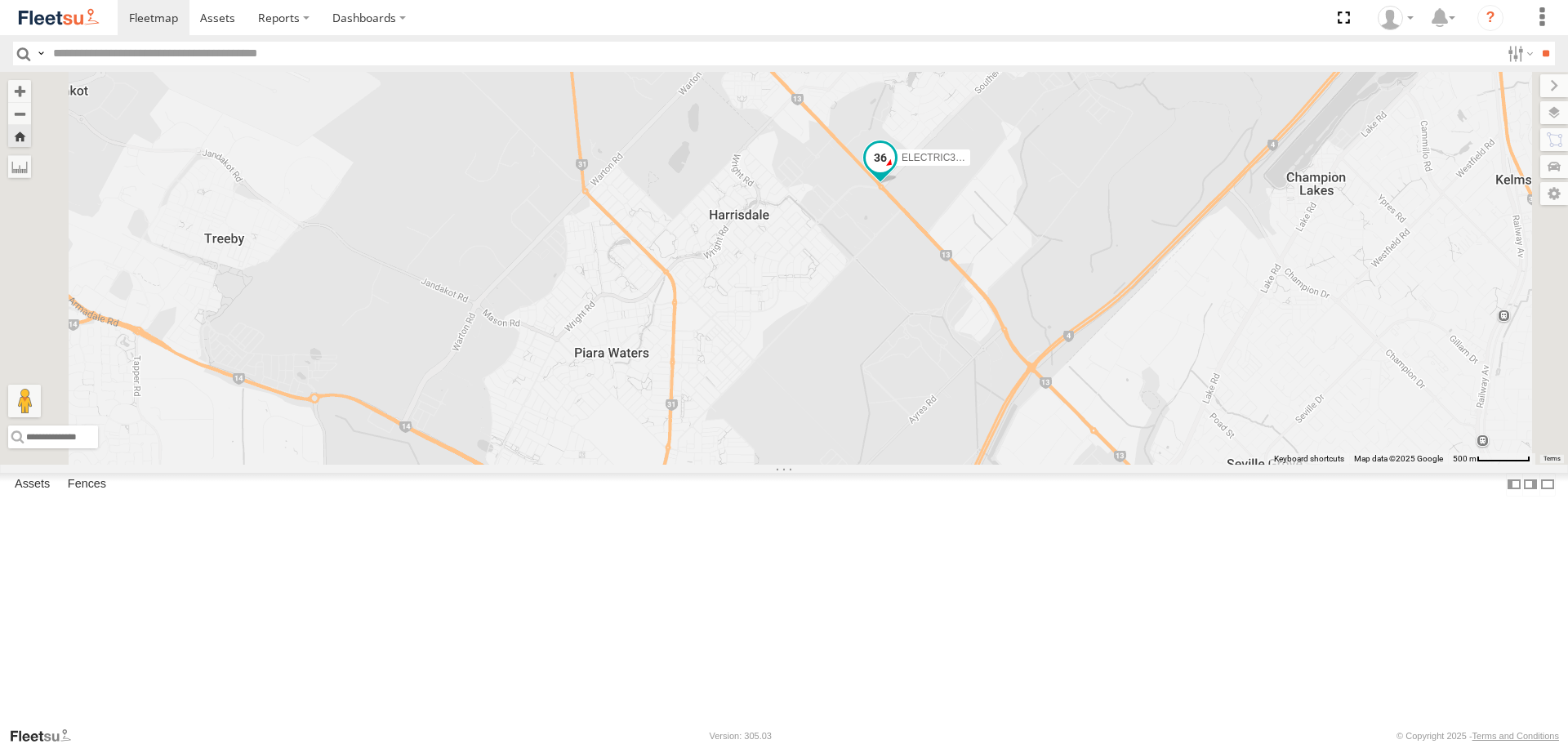
click at [895, 173] on span at bounding box center [880, 158] width 29 height 29
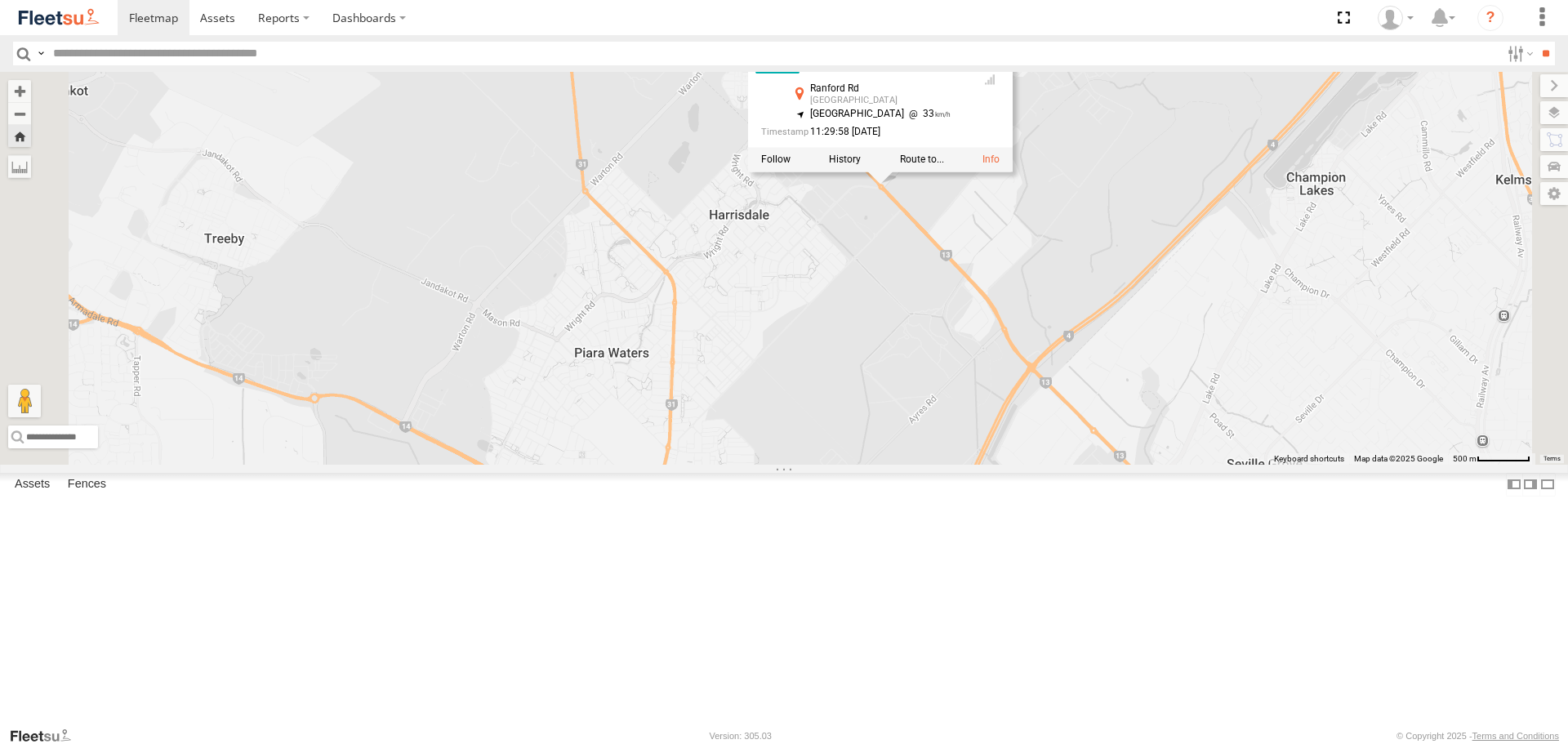
click at [1196, 360] on div "ELECTRIC3 - Leo ELECTRIC3 - Leo All Assets Ranford Rd Harrisdale -32.1148 , 115…" at bounding box center [784, 267] width 1568 height 391
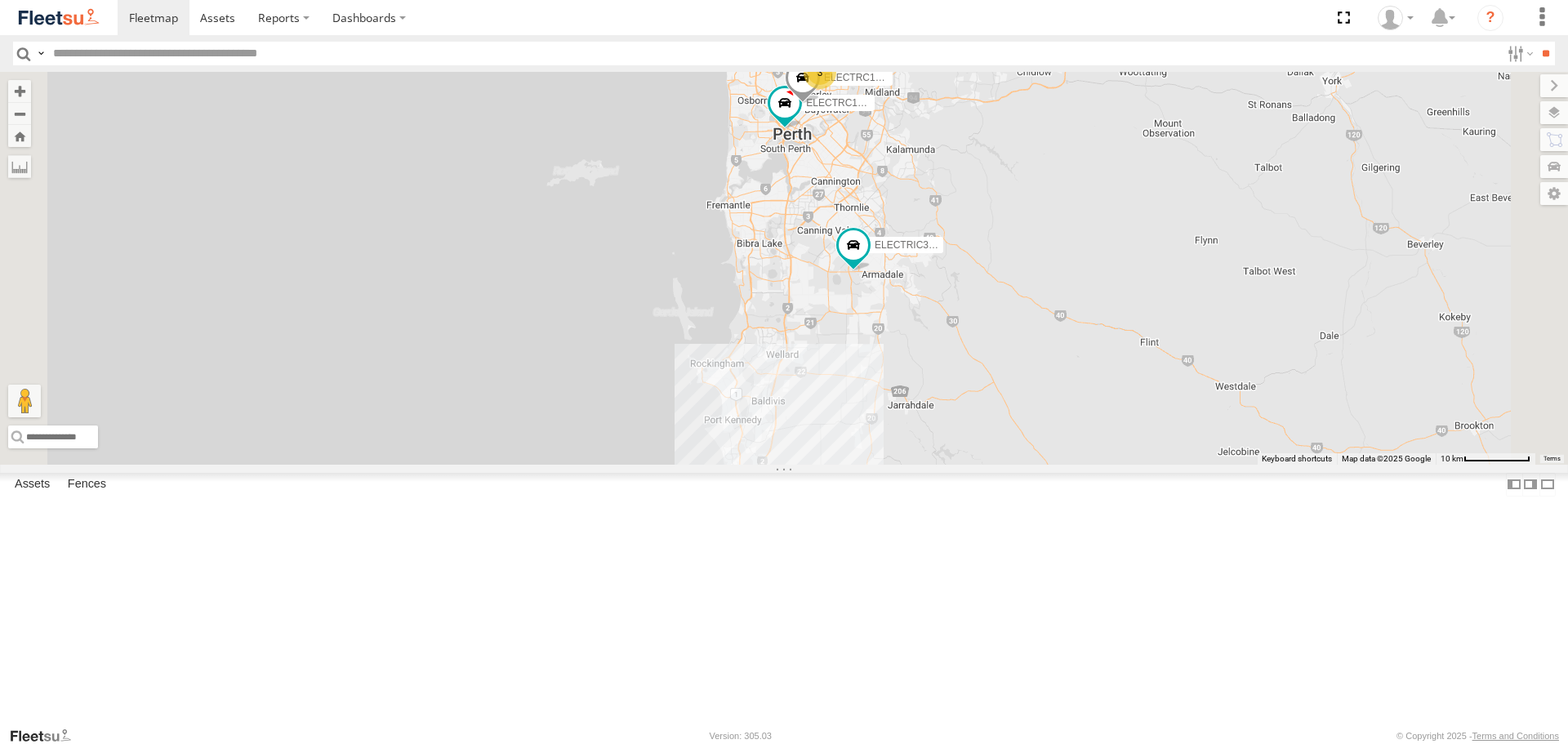
click at [1155, 360] on div "ELECTRIC7 - John ELECTRIC3 - Leo ELECTRC16 - Johnny ELECTAIR - Riaan ELECTRC14 …" at bounding box center [784, 267] width 1568 height 391
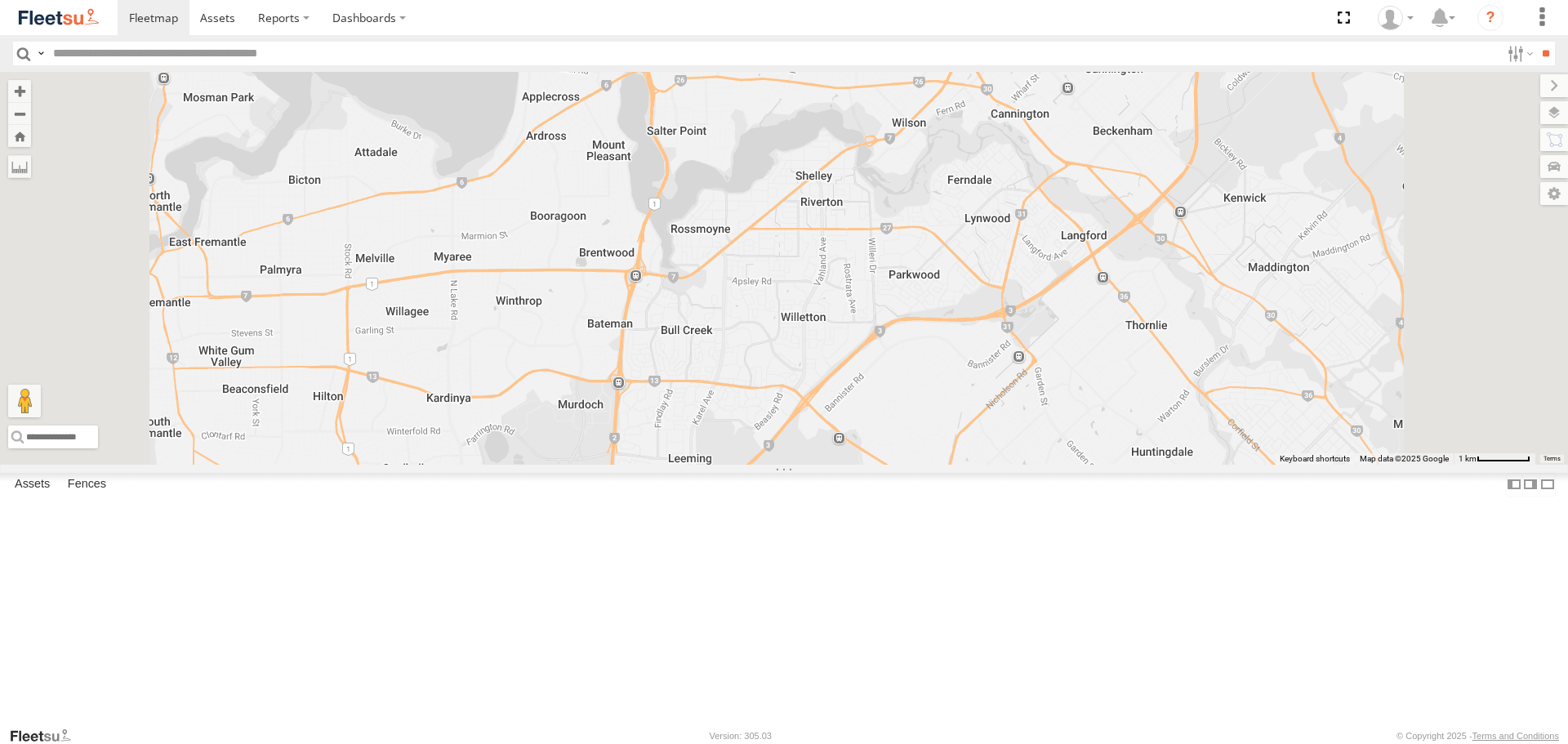
click at [1481, 459] on div "Map Scale: 1 km per 62 pixels" at bounding box center [1503, 456] width 54 height 3
click at [873, 464] on div "ELECTRIC7 - John ELECTRIC3 - Leo ELECTRC16 - Johnny ELECTAIR - Riaan ELECTRC14 …" at bounding box center [784, 267] width 1568 height 391
click at [999, 449] on div "ELECTRIC7 - John ELECTRIC3 - Leo ELECTRC16 - Johnny ELECTAIR - Riaan ELECTRC14 …" at bounding box center [784, 267] width 1568 height 391
click at [74, 497] on label "Fences" at bounding box center [87, 485] width 55 height 23
click at [22, 497] on label "Assets" at bounding box center [32, 485] width 51 height 23
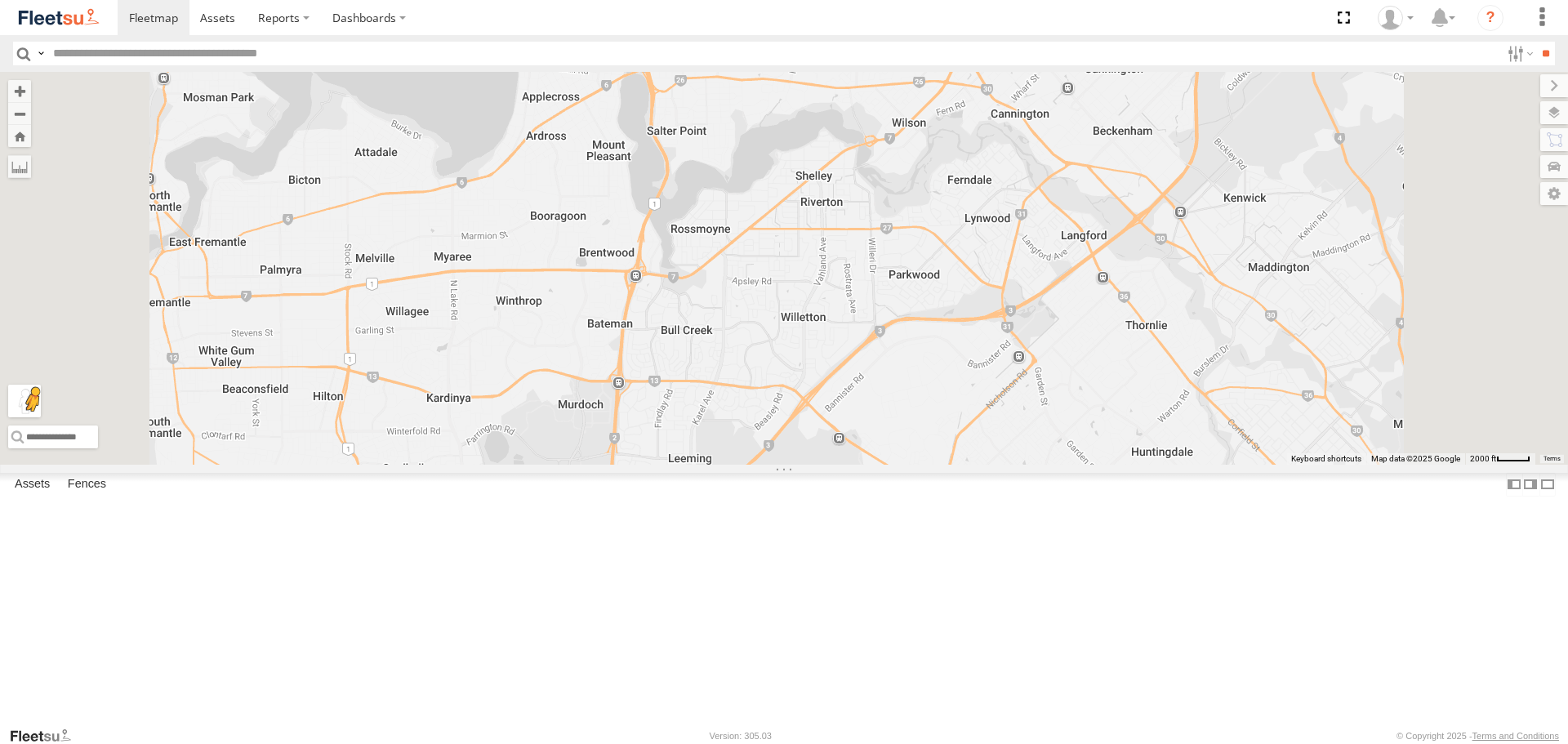
click at [424, 464] on div "← Move left → Move right ↑ Move up ↓ Move down + Zoom in - Zoom out Home Jump l…" at bounding box center [784, 267] width 1568 height 391
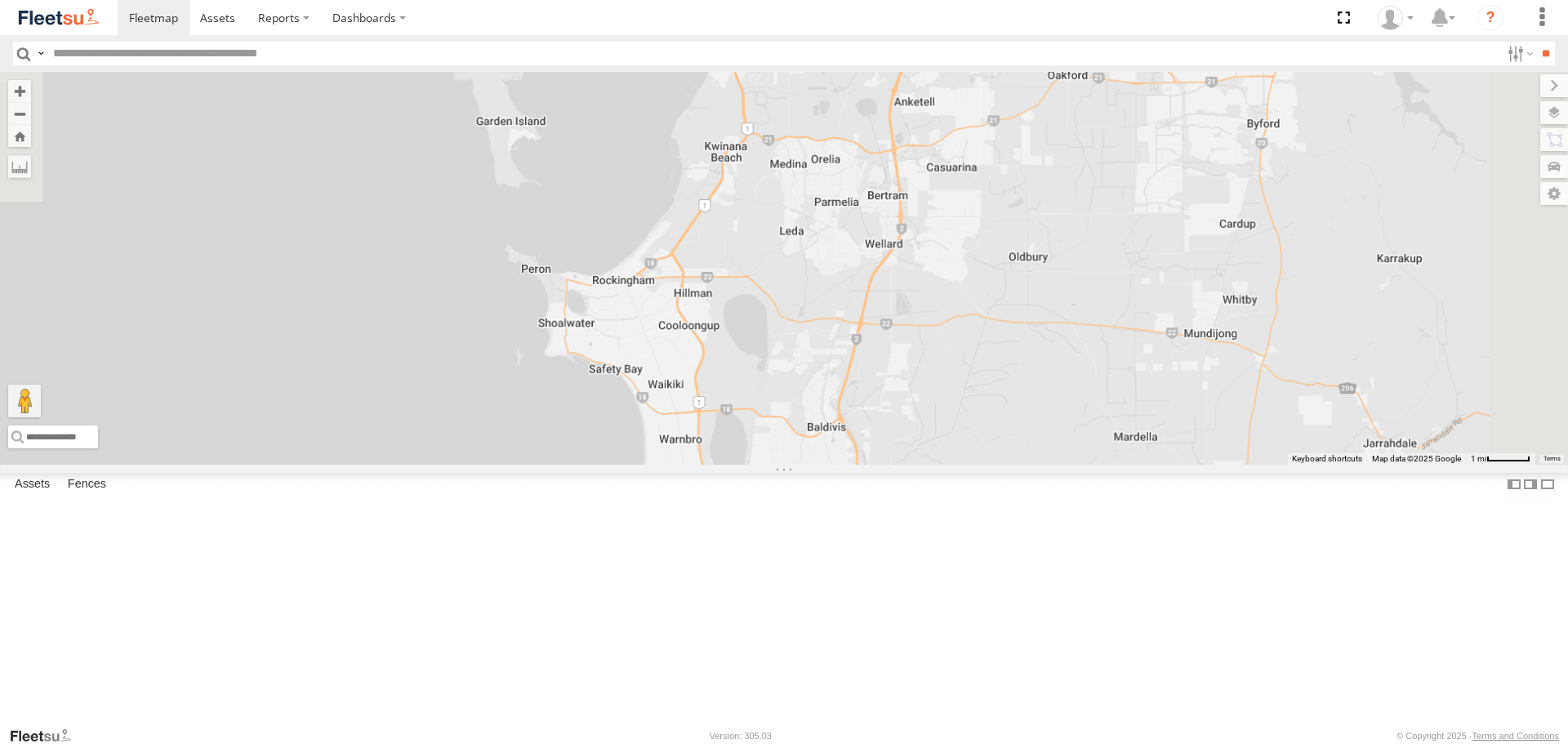
click at [892, 464] on div "ELECTRIC7 - John ELECTRIC3 - Leo ELECTRC16 - Johnny ELECTAIR - Riaan ELECTRC14 …" at bounding box center [784, 267] width 1568 height 391
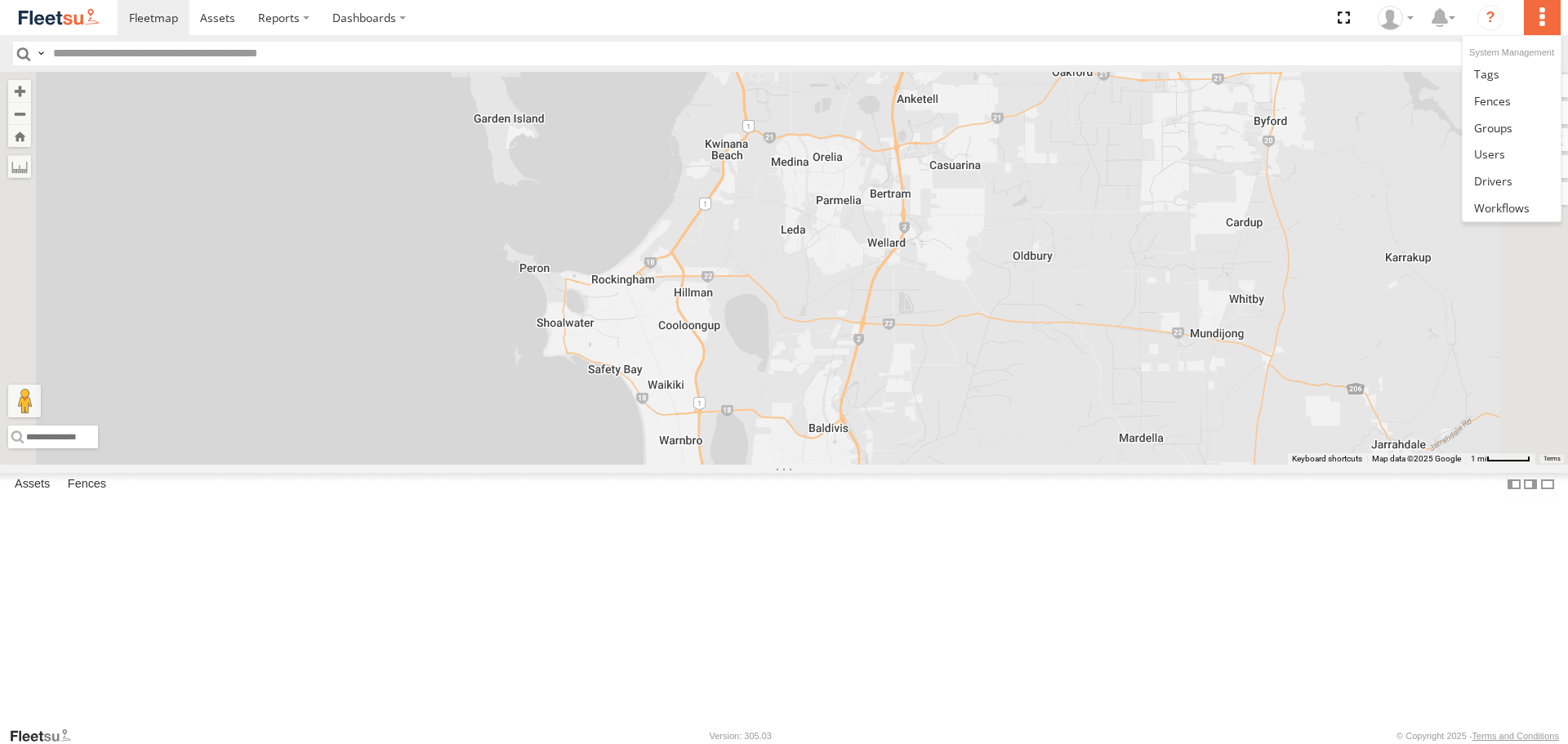
click at [1538, 29] on label at bounding box center [1541, 17] width 36 height 35
click at [1503, 213] on span at bounding box center [1501, 208] width 55 height 15
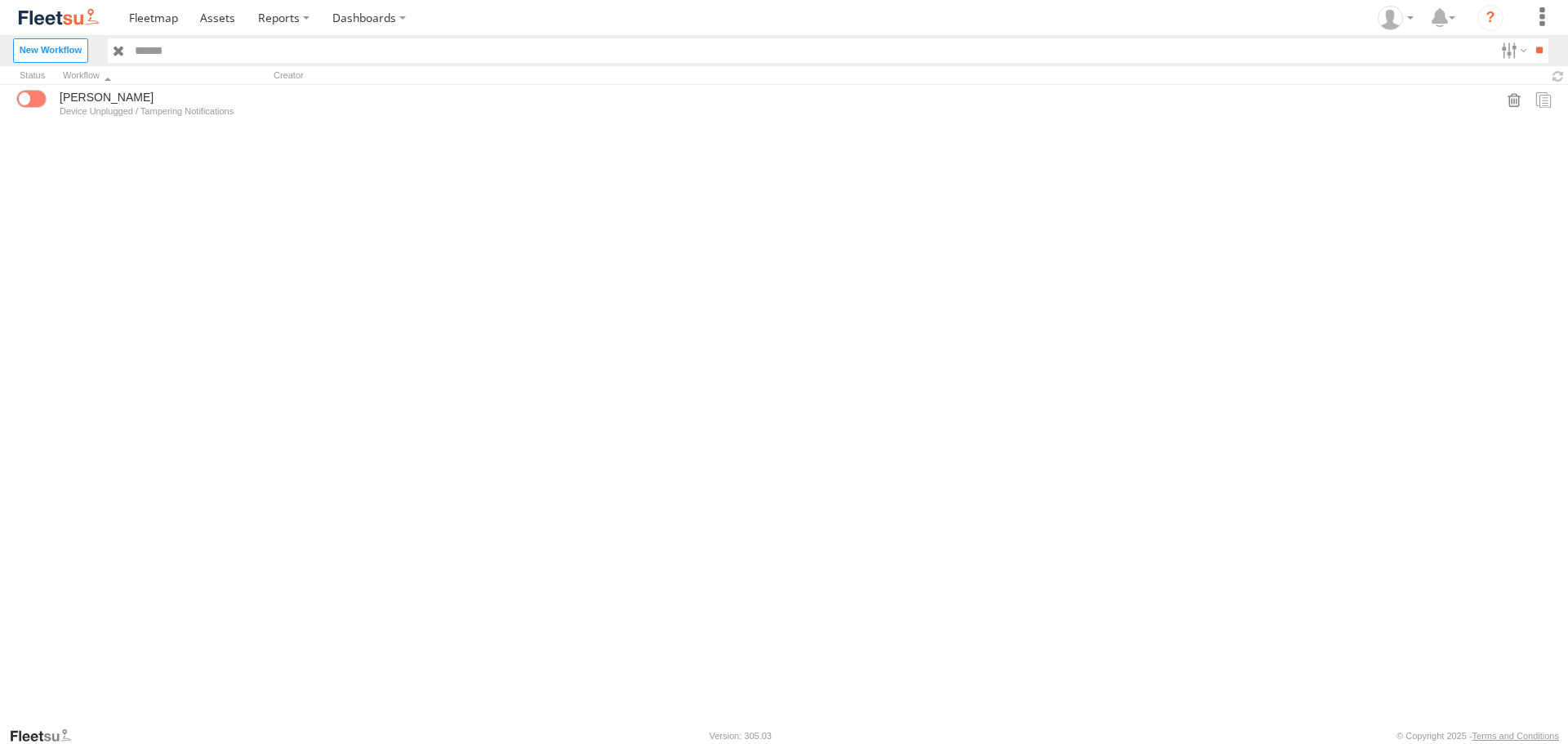
click at [54, 9] on img at bounding box center [59, 17] width 85 height 22
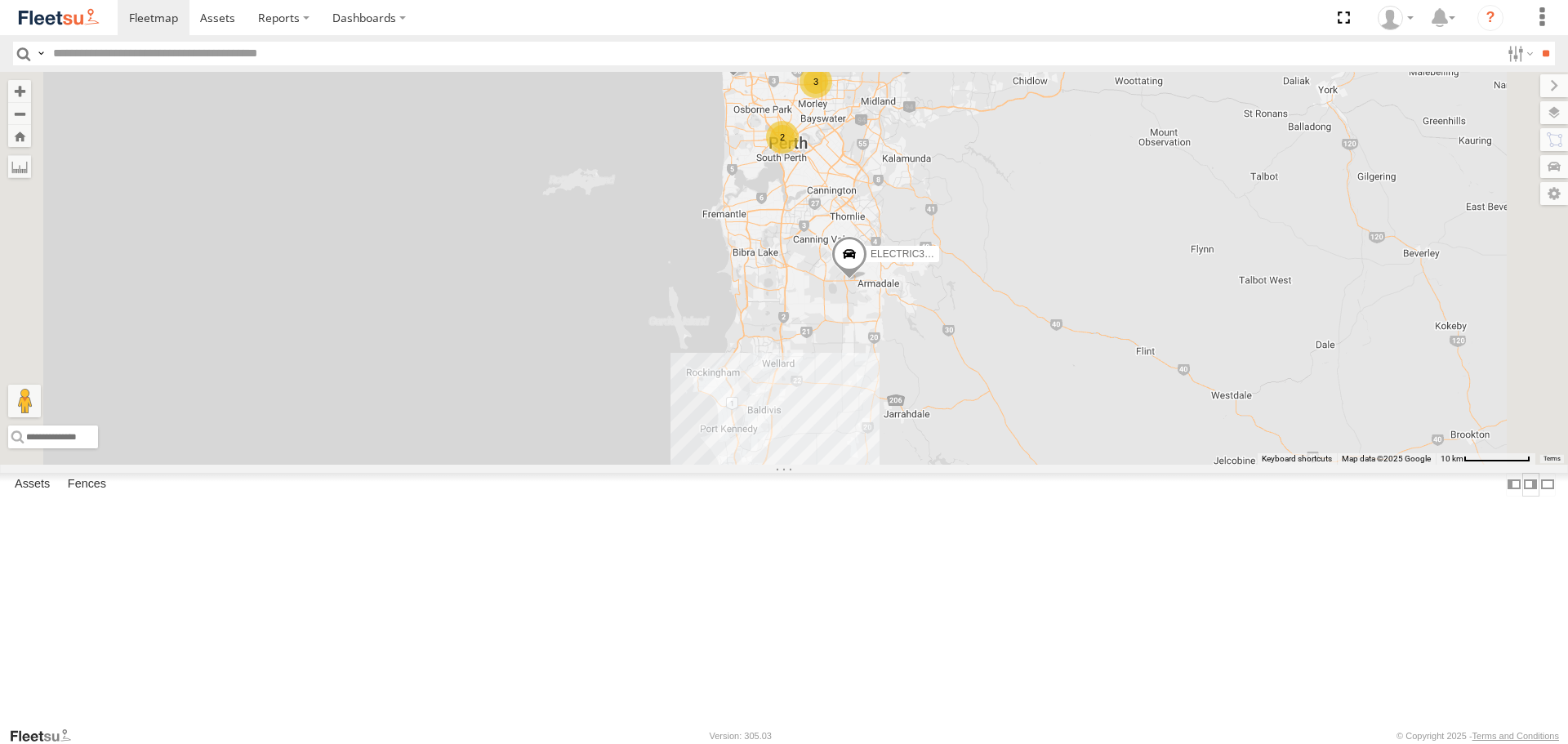
click at [1523, 497] on label at bounding box center [1530, 484] width 16 height 23
click at [1550, 497] on label at bounding box center [1547, 484] width 16 height 23
click at [47, 739] on link "Fleetsu" at bounding box center [46, 735] width 75 height 16
click at [16, 178] on label at bounding box center [19, 167] width 23 height 23
click at [0, 0] on label at bounding box center [0, 0] width 0 height 0
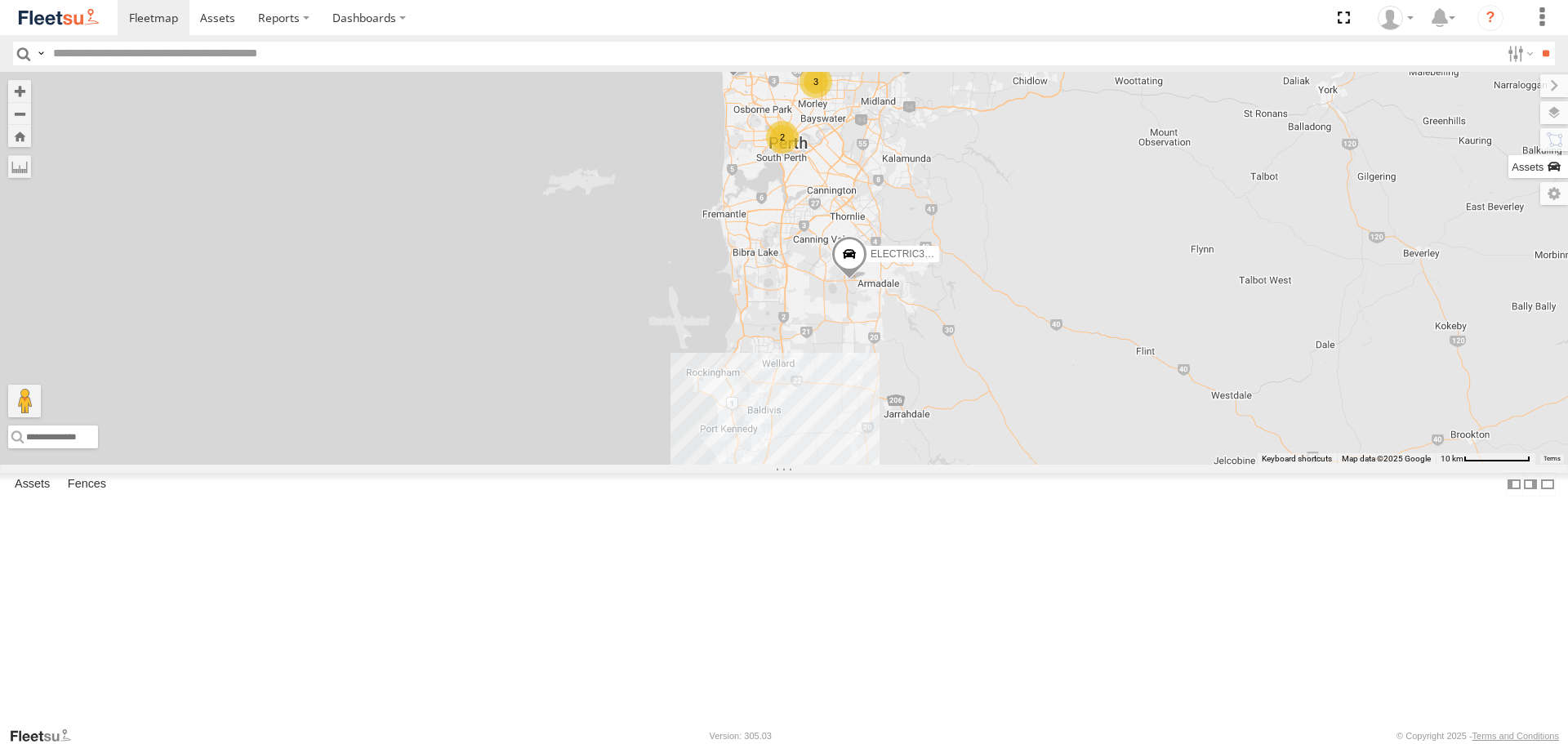
click at [1558, 164] on label at bounding box center [1538, 167] width 60 height 23
click at [1513, 82] on label at bounding box center [1540, 86] width 55 height 23
click at [0, 0] on label at bounding box center [0, 0] width 0 height 0
click at [197, 64] on input "text" at bounding box center [773, 53] width 1454 height 23
click at [0, 0] on span at bounding box center [0, 0] width 0 height 0
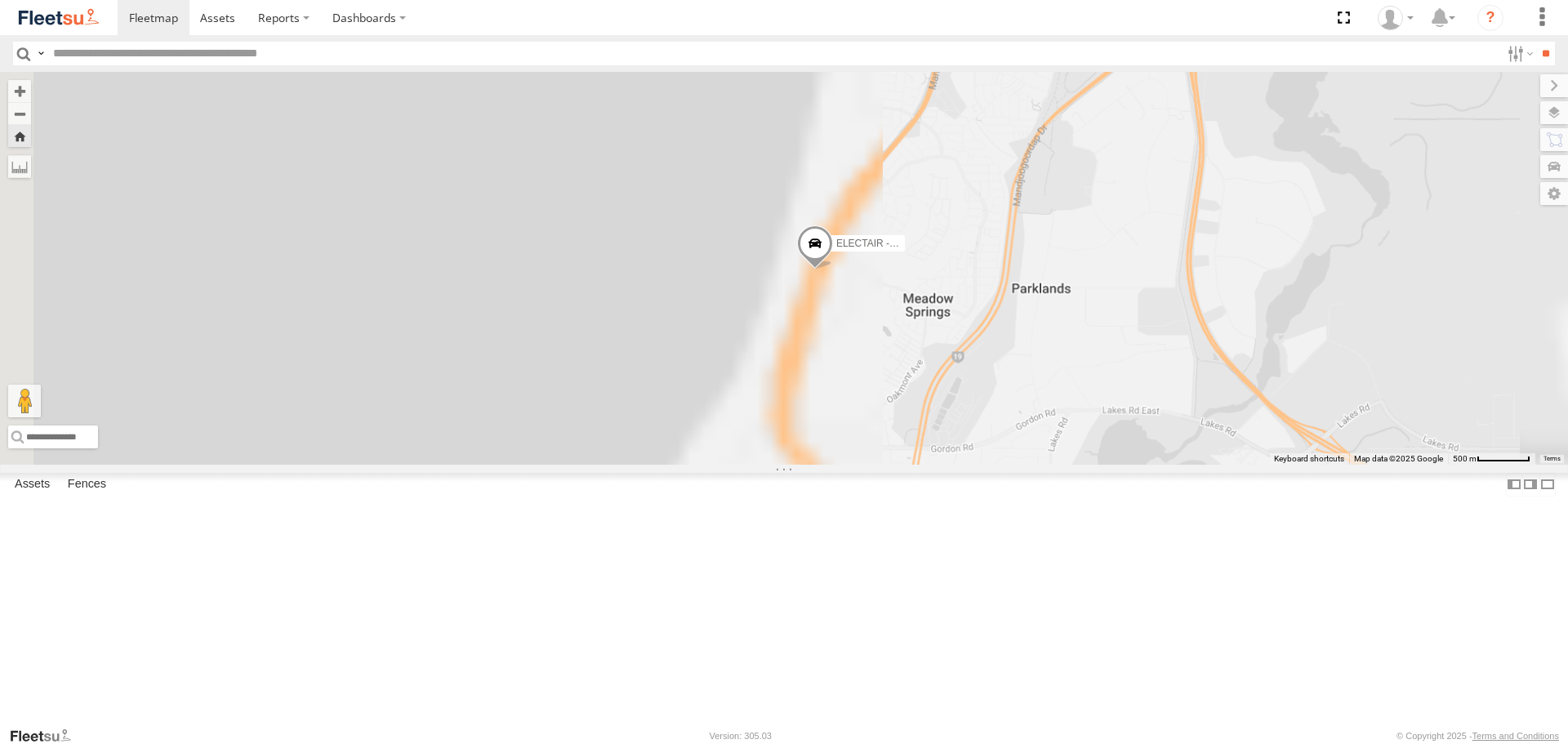
click at [833, 270] on span at bounding box center [814, 247] width 36 height 44
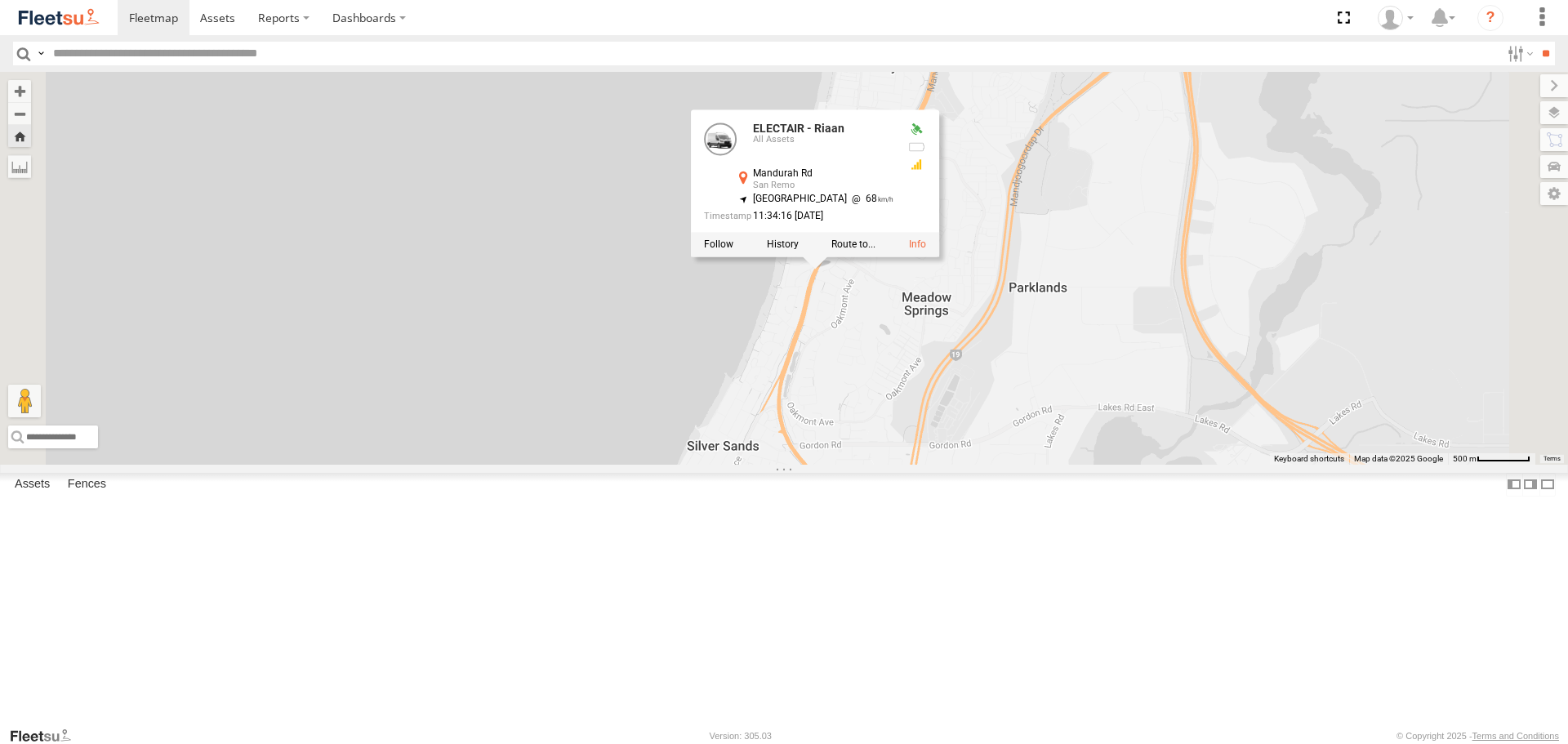
click at [1070, 440] on div "ELECTAIR - Riaan ELECTAIR - Riaan All Assets Mandurah Rd San Remo -32.49536 , 1…" at bounding box center [784, 267] width 1568 height 391
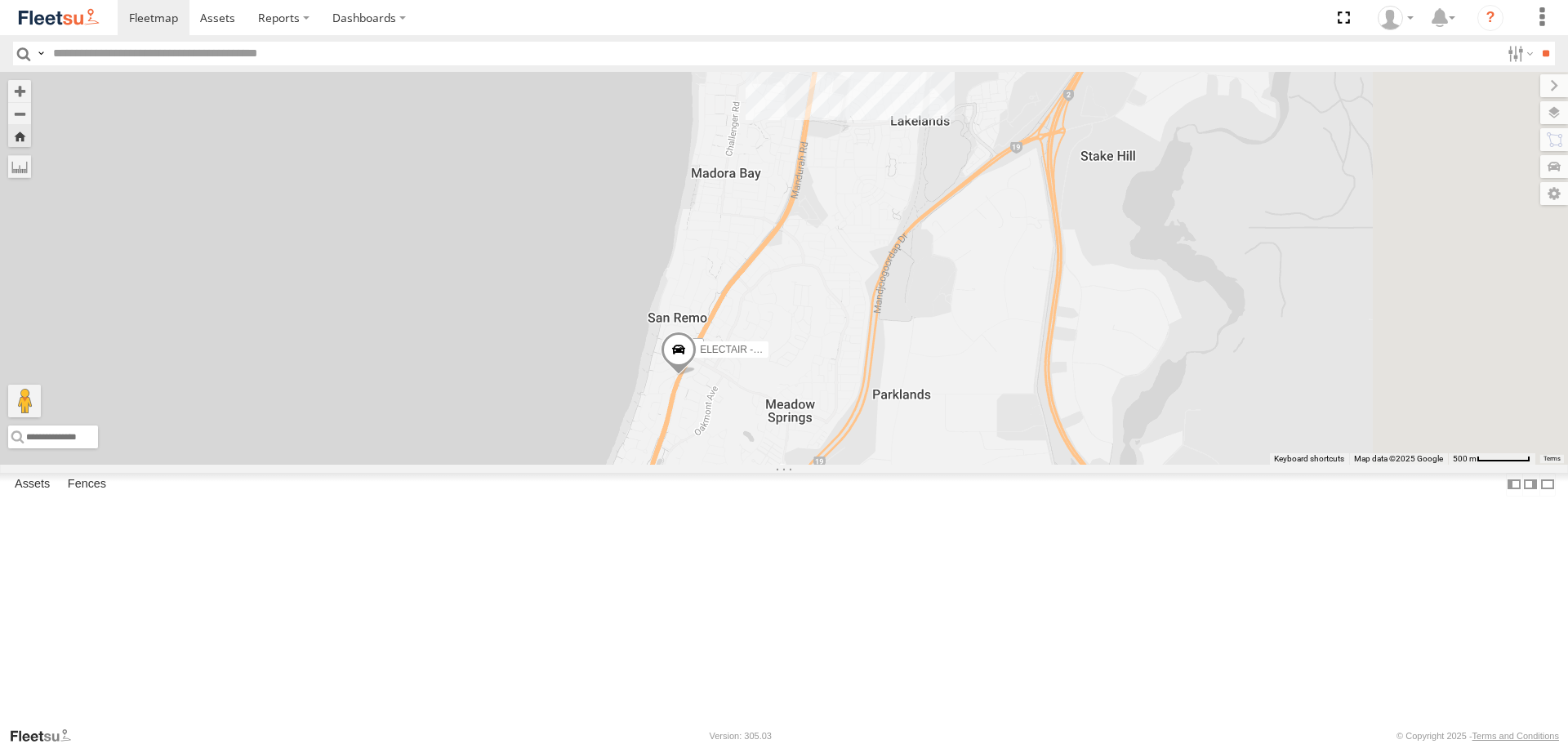
drag, startPoint x: 1239, startPoint y: 415, endPoint x: 1101, endPoint y: 525, distance: 176.5
click at [1101, 464] on div "ELECTAIR - Riaan" at bounding box center [784, 267] width 1568 height 391
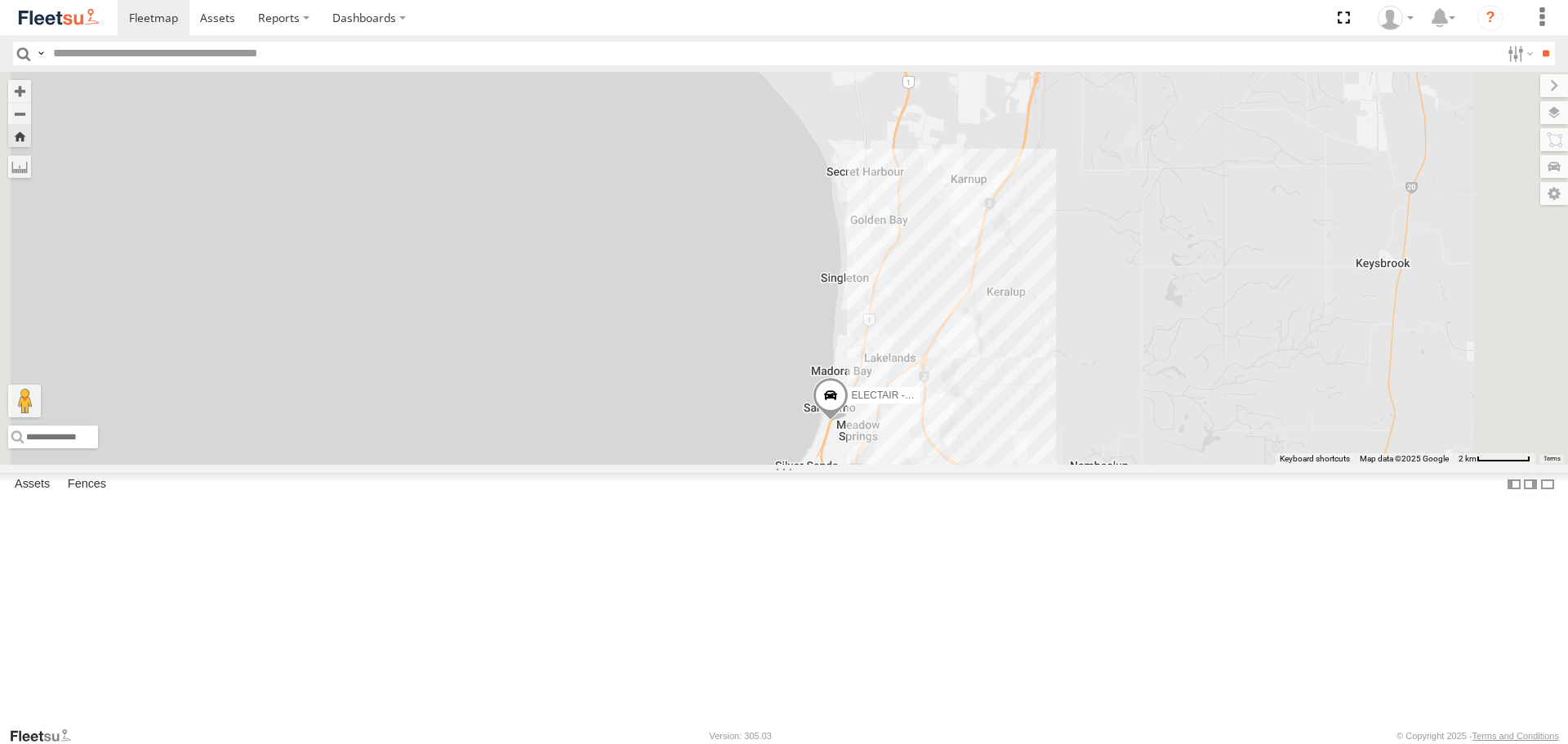
drag, startPoint x: 1118, startPoint y: 302, endPoint x: 1109, endPoint y: 363, distance: 61.7
click at [1109, 363] on div "ELECTAIR - Riaan" at bounding box center [784, 267] width 1568 height 391
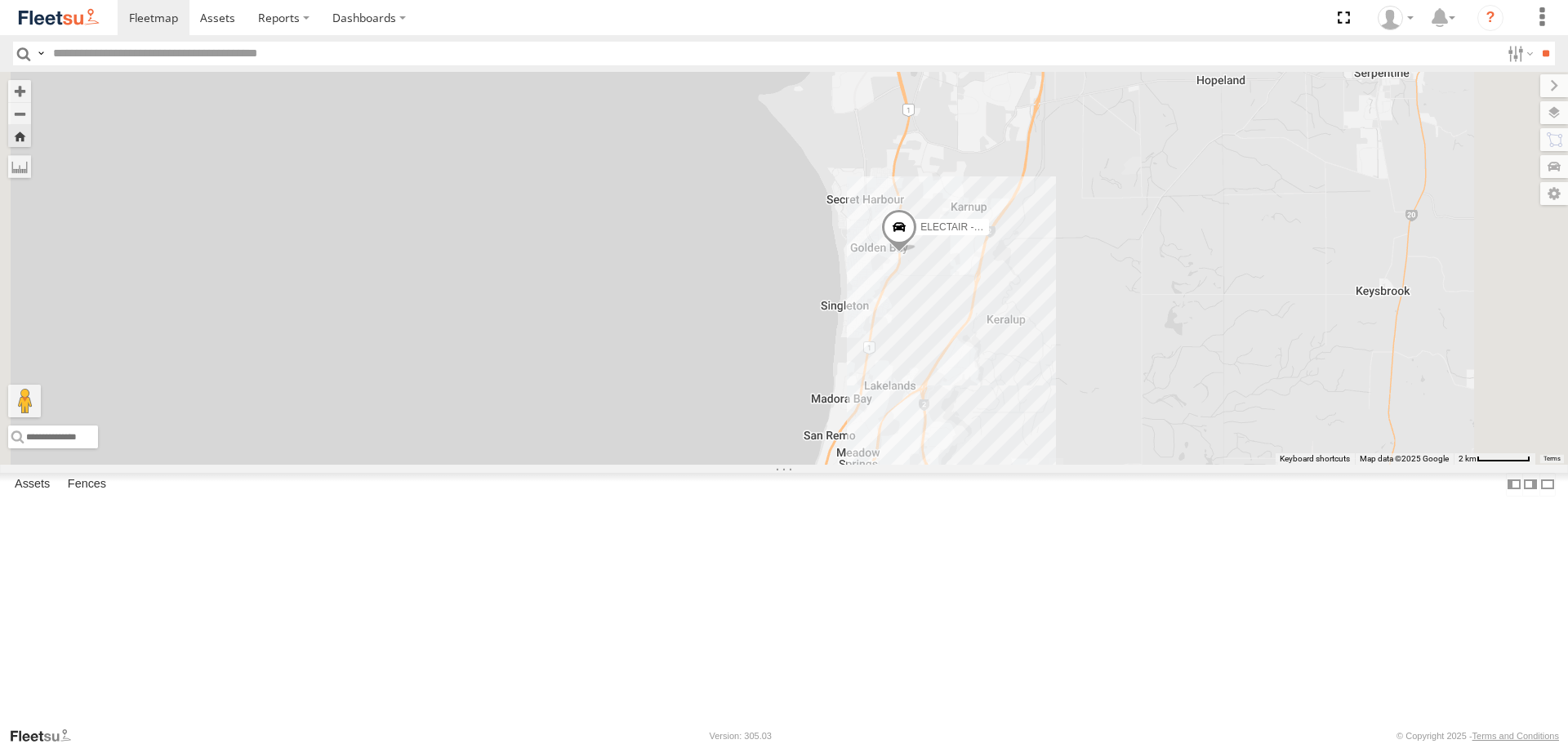
click at [1329, 297] on div "ELECTAIR - Riaan" at bounding box center [784, 267] width 1568 height 391
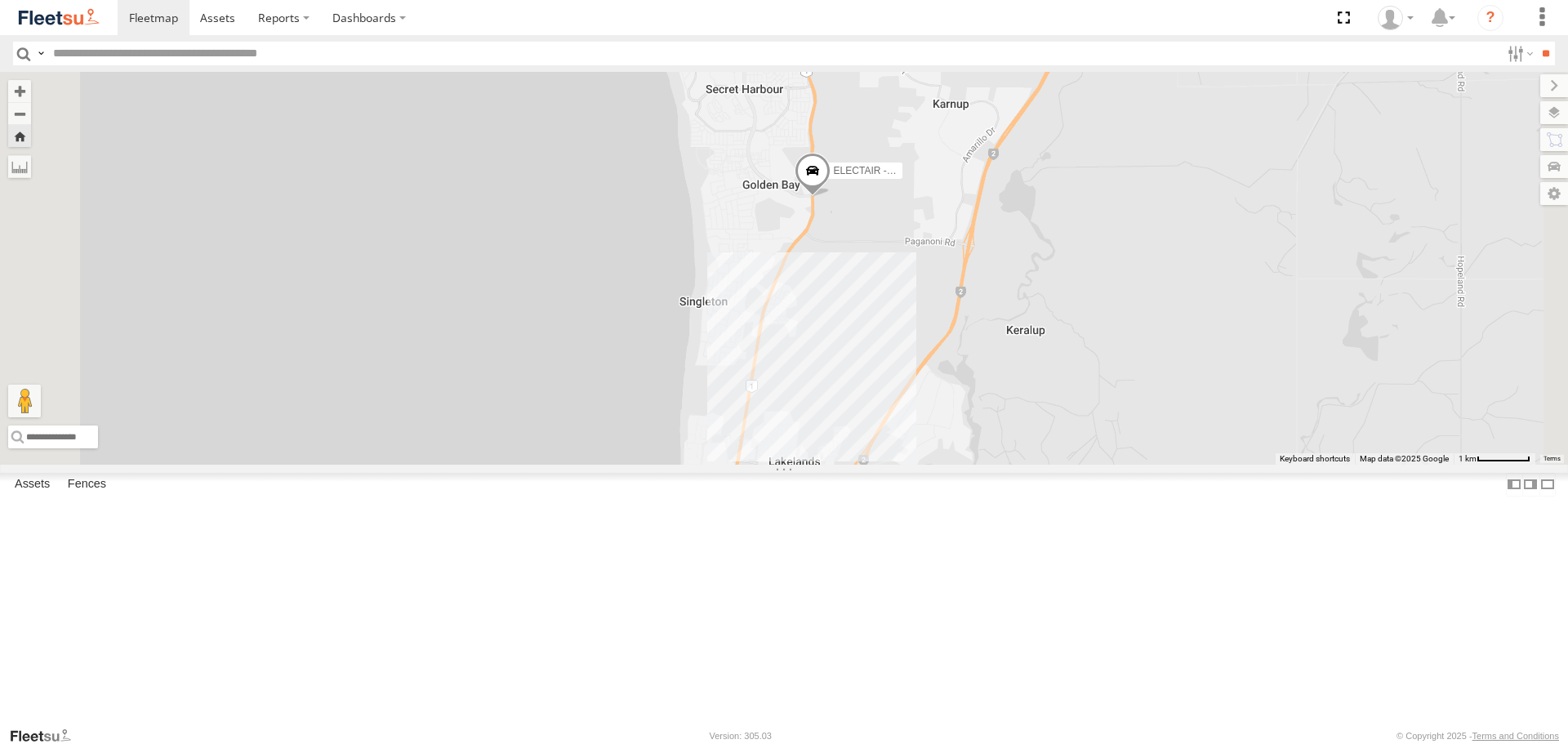
drag, startPoint x: 1159, startPoint y: 375, endPoint x: 1176, endPoint y: 553, distance: 178.8
click at [1176, 464] on div "ELECTAIR - Riaan" at bounding box center [784, 267] width 1568 height 391
